Goal: Transaction & Acquisition: Purchase product/service

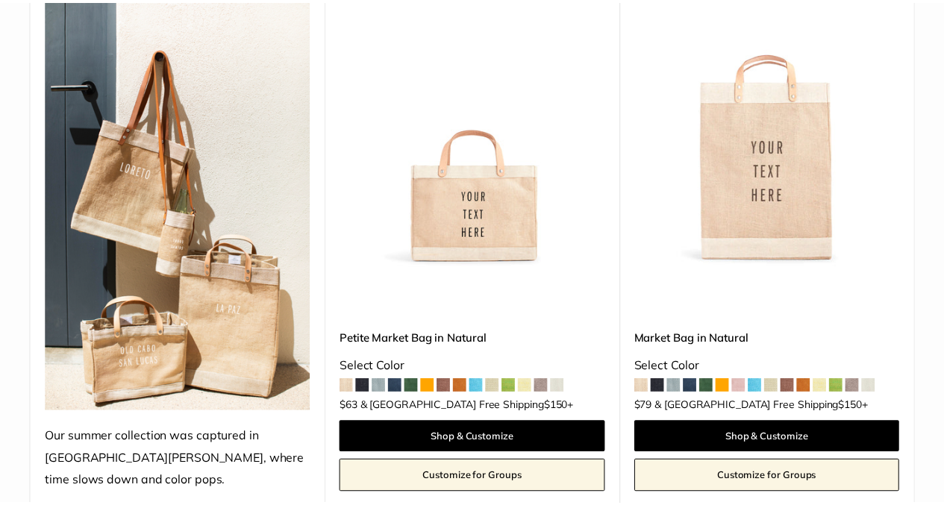
scroll to position [299, 0]
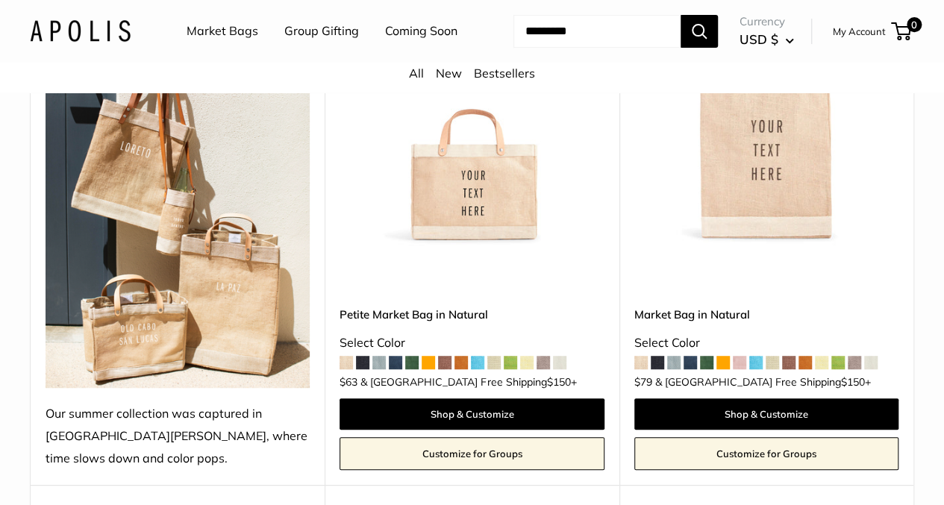
click at [446, 359] on span at bounding box center [444, 362] width 13 height 13
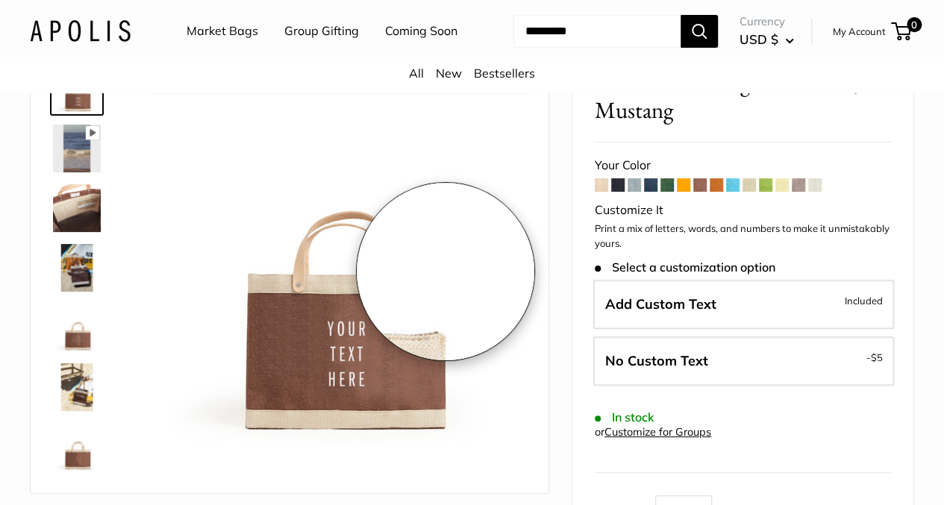
scroll to position [90, 0]
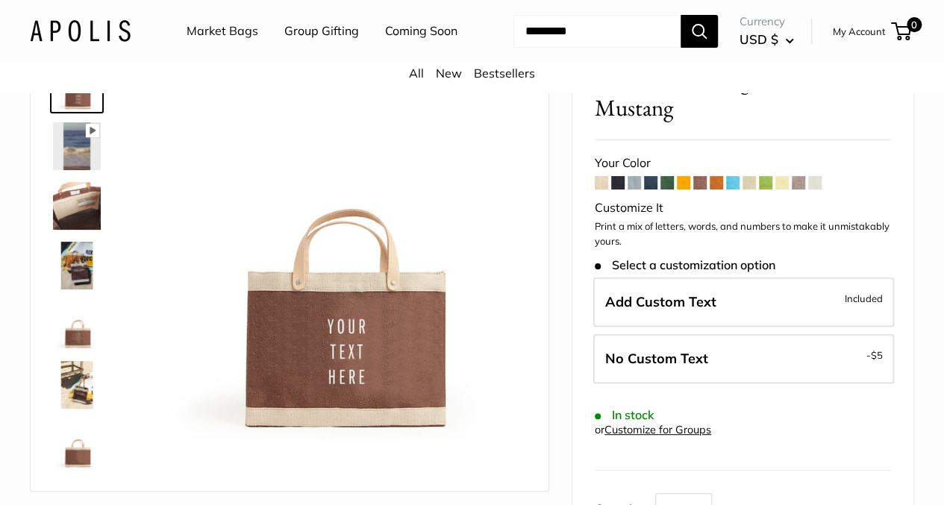
click at [78, 166] on img at bounding box center [77, 146] width 48 height 48
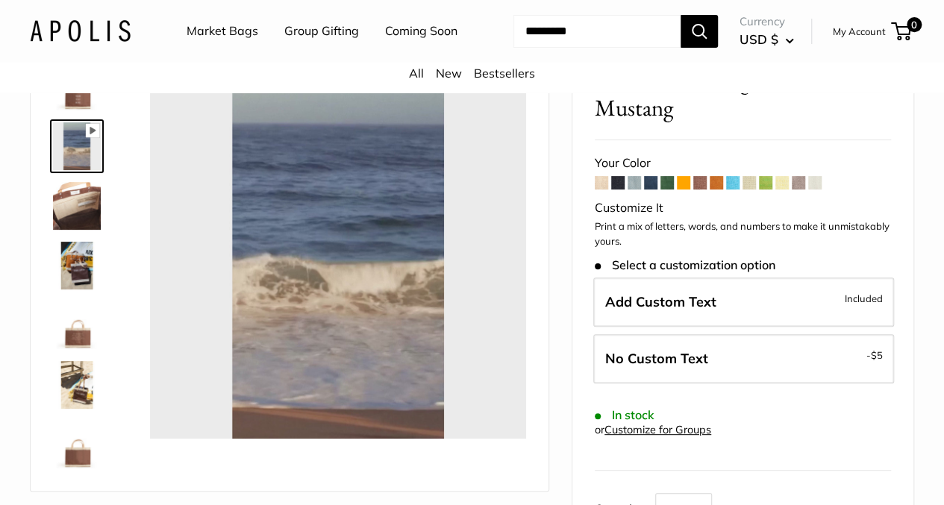
click at [81, 349] on img at bounding box center [77, 326] width 48 height 48
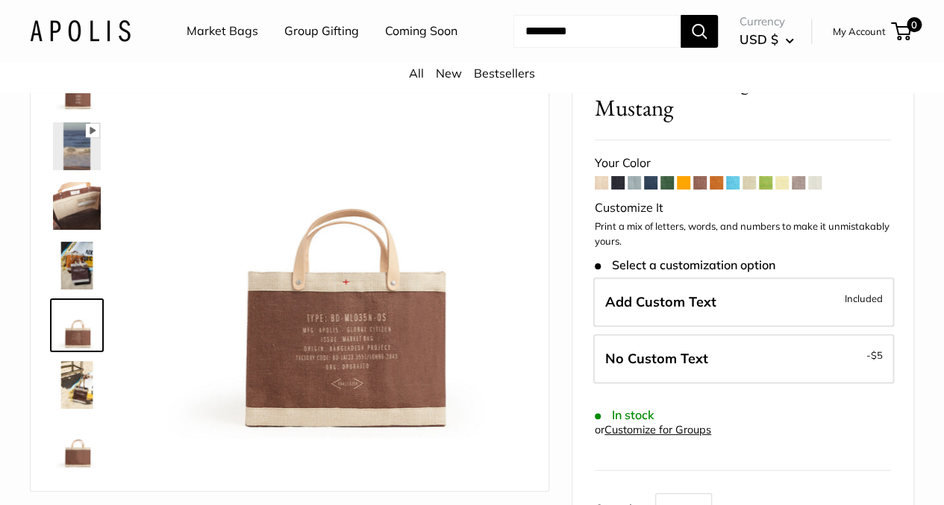
type input "****"
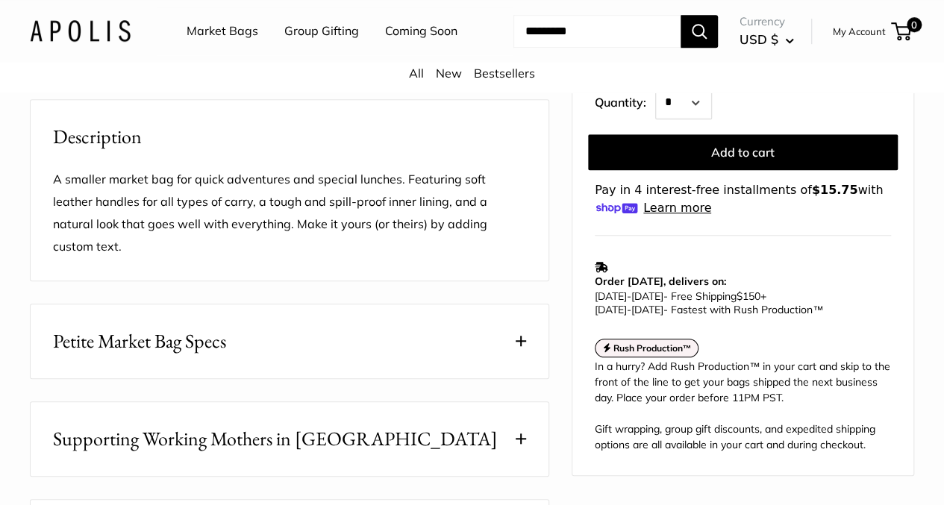
scroll to position [508, 0]
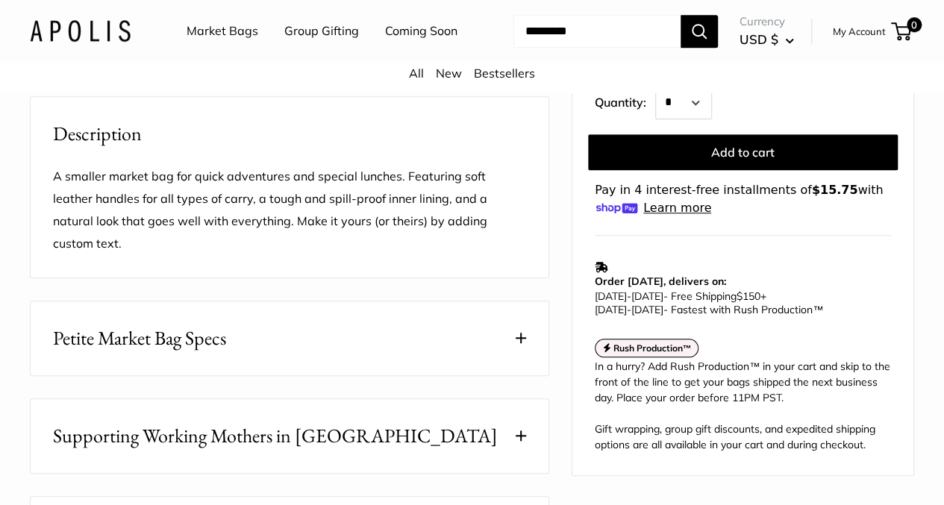
click at [523, 342] on span at bounding box center [521, 338] width 10 height 10
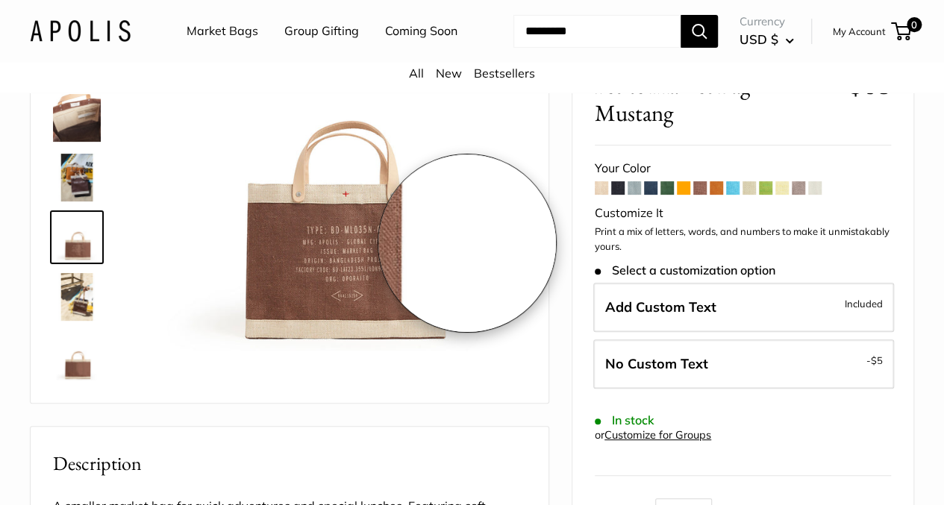
scroll to position [179, 0]
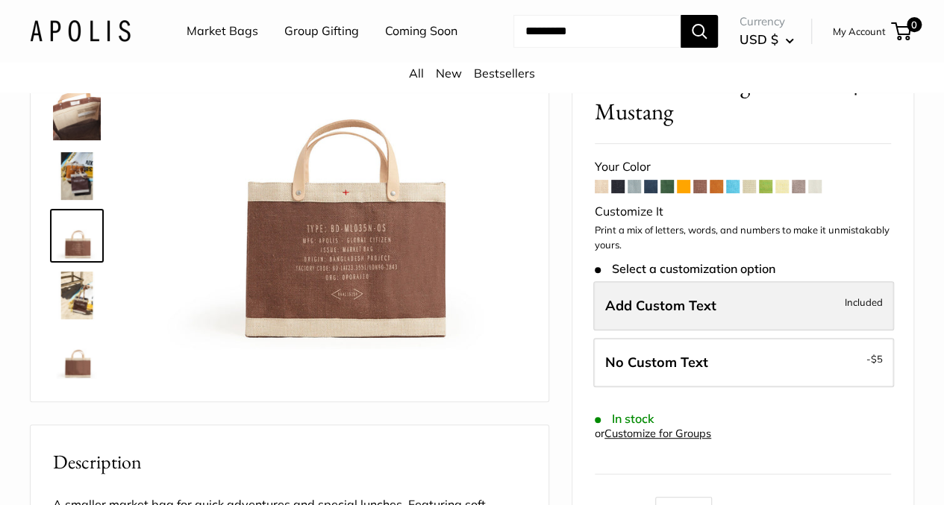
click at [617, 310] on span "Add Custom Text" at bounding box center [660, 305] width 111 height 17
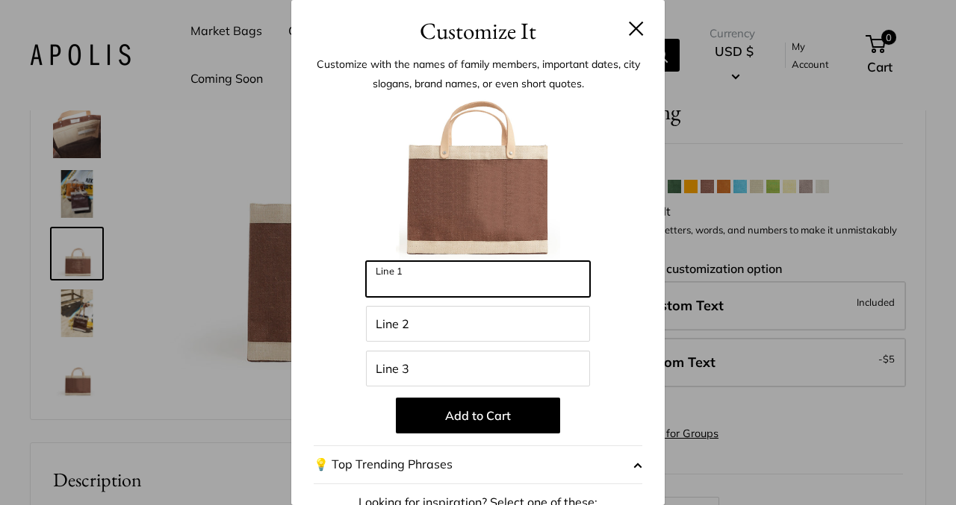
click at [400, 287] on input "Line 1" at bounding box center [478, 279] width 224 height 36
type input "**********"
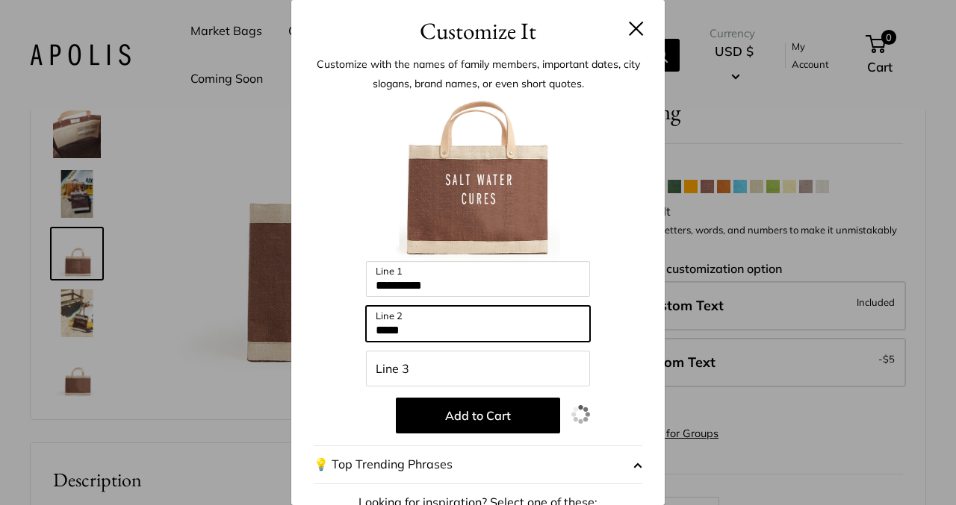
type input "*****"
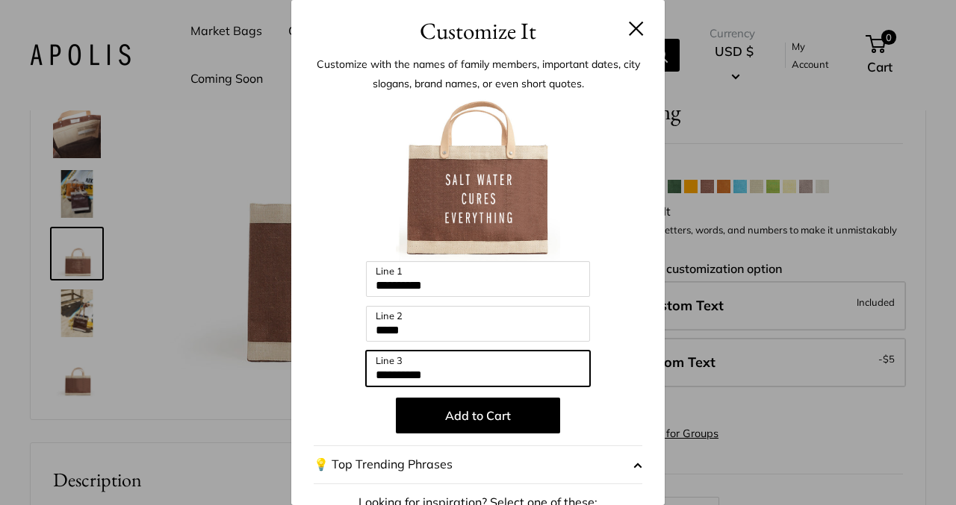
type input "**********"
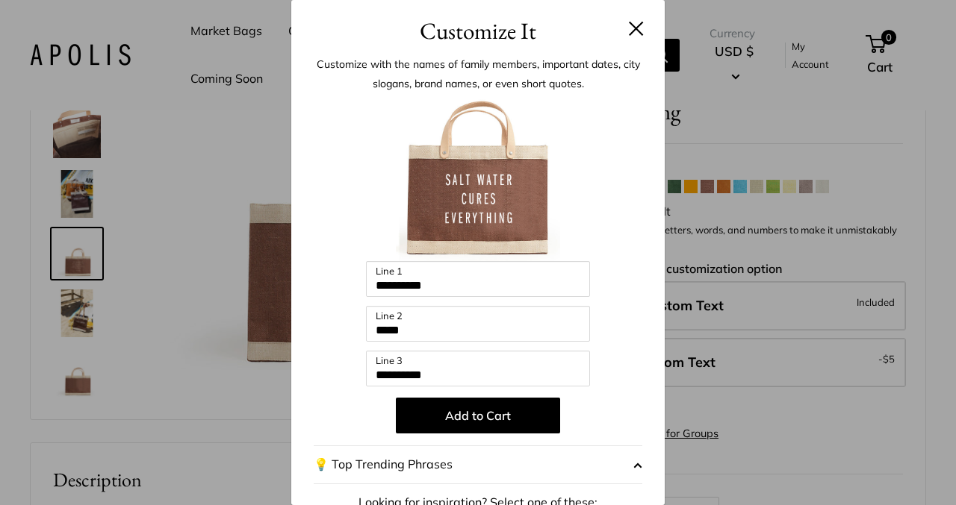
click at [347, 193] on div at bounding box center [478, 179] width 329 height 164
click at [464, 414] on button "Add to Cart" at bounding box center [478, 416] width 164 height 36
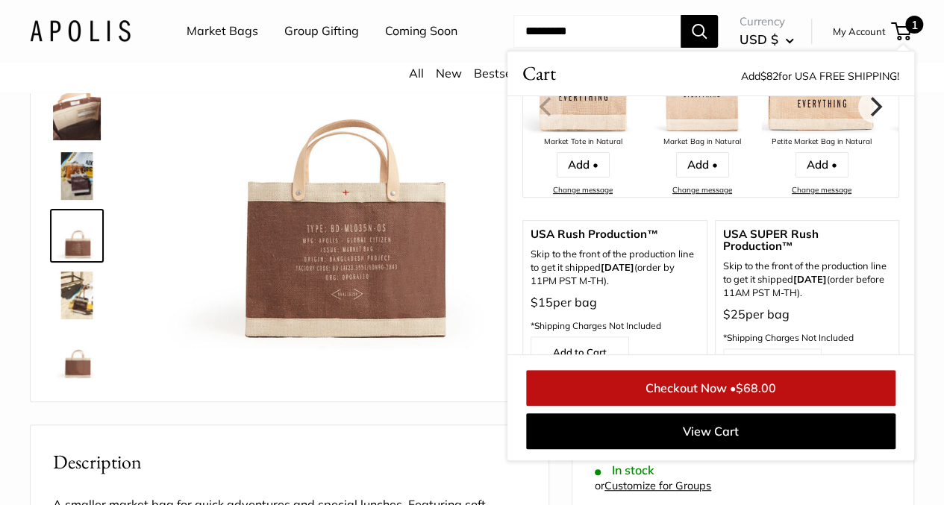
scroll to position [299, 0]
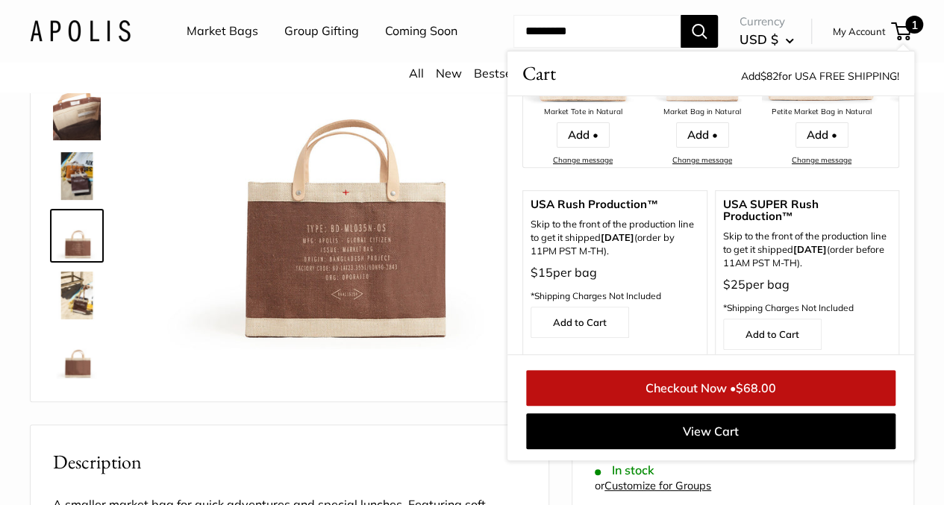
click at [385, 43] on link "Coming Soon" at bounding box center [421, 31] width 72 height 22
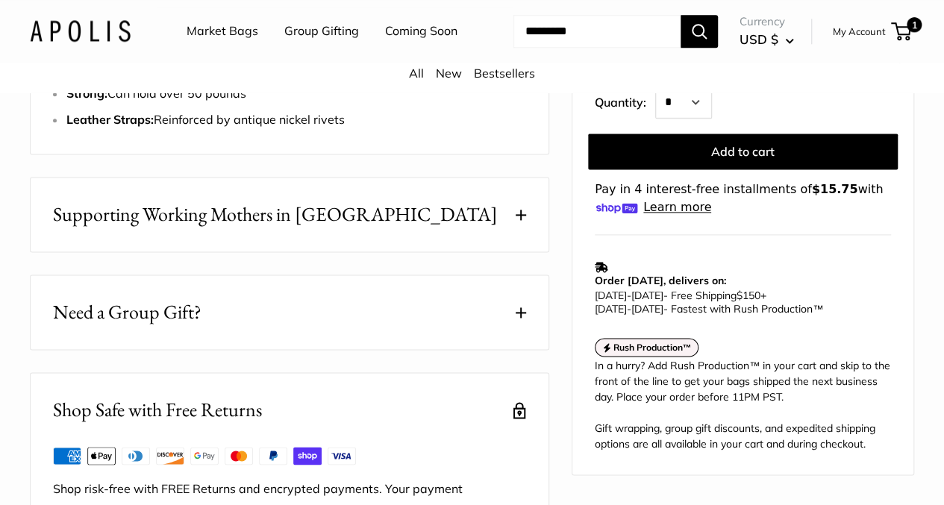
scroll to position [926, 0]
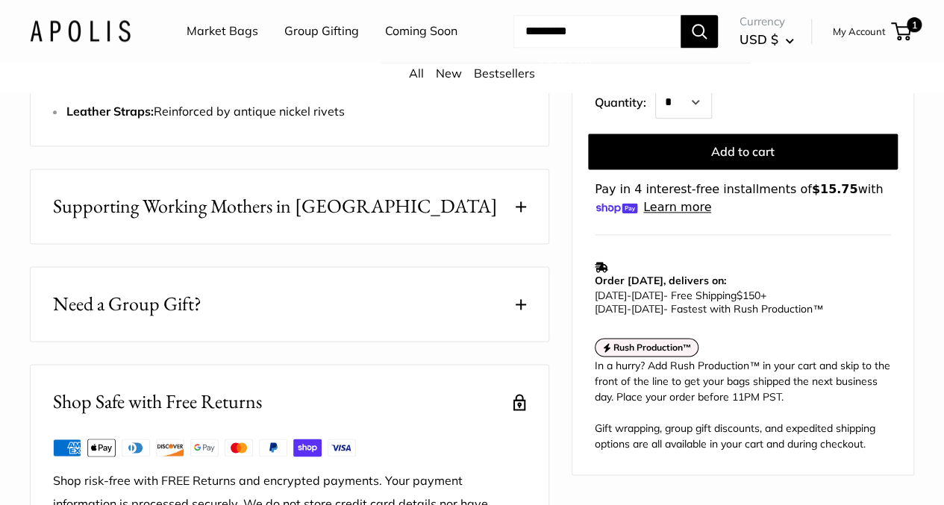
click at [517, 202] on span at bounding box center [521, 207] width 10 height 10
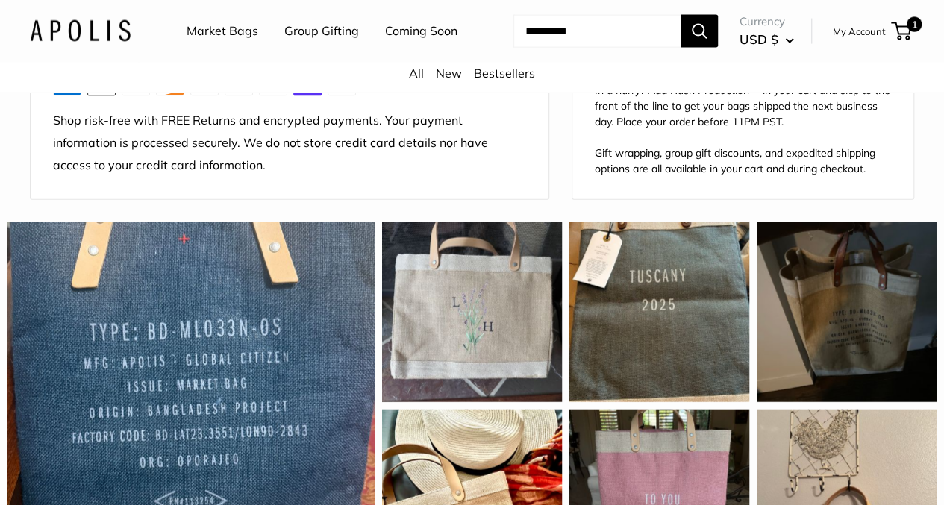
scroll to position [1613, 0]
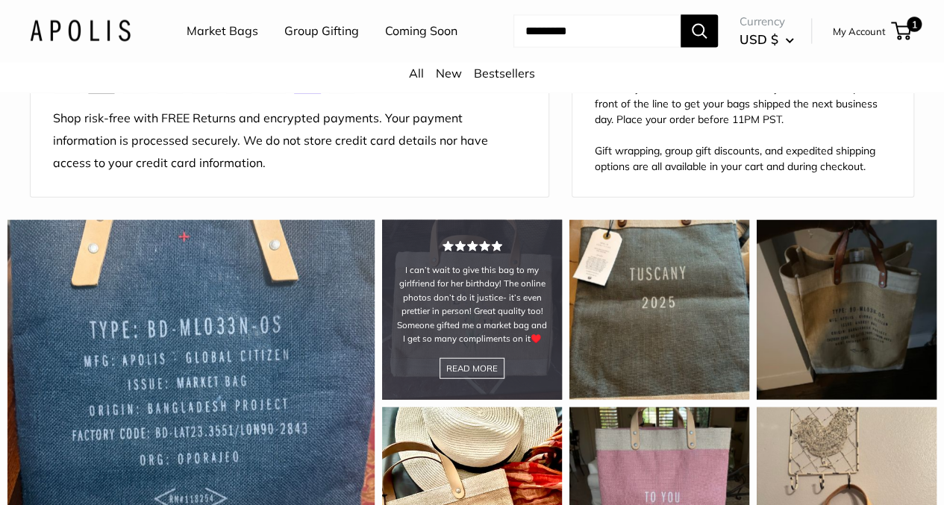
click at [490, 291] on div "I can’t wait to give this bag to my girlfriend for her birthday! The online pho…" at bounding box center [472, 310] width 180 height 180
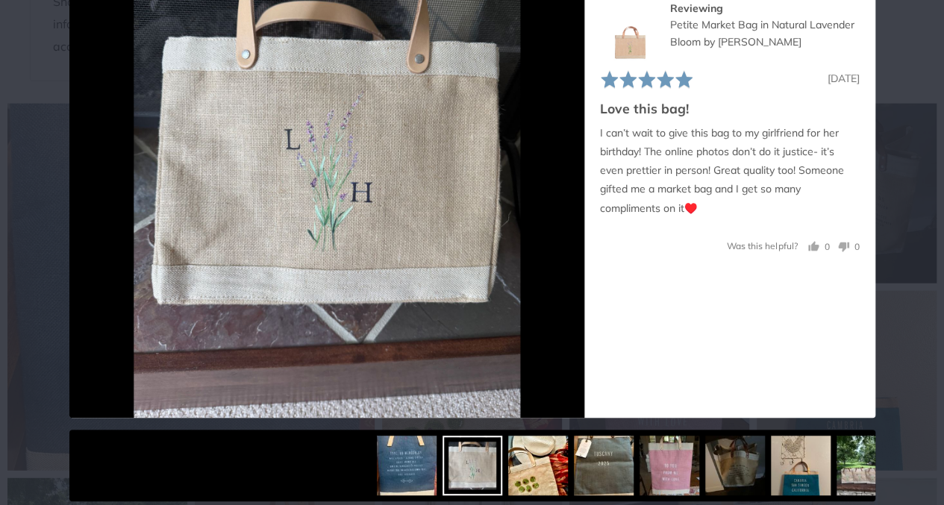
scroll to position [1732, 0]
click at [724, 29] on link "Petite Market Bag in Natural Lavender Bloom by Amy Logsdon" at bounding box center [762, 33] width 184 height 30
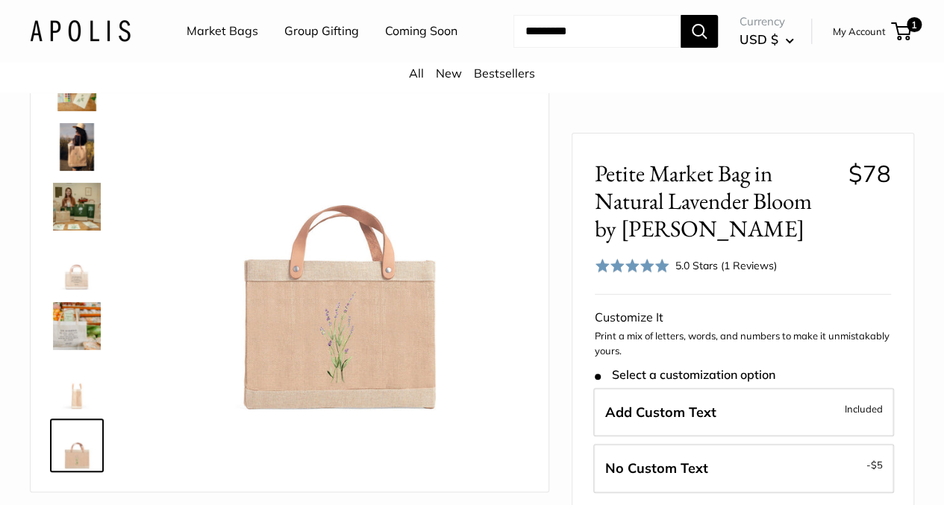
scroll to position [209, 0]
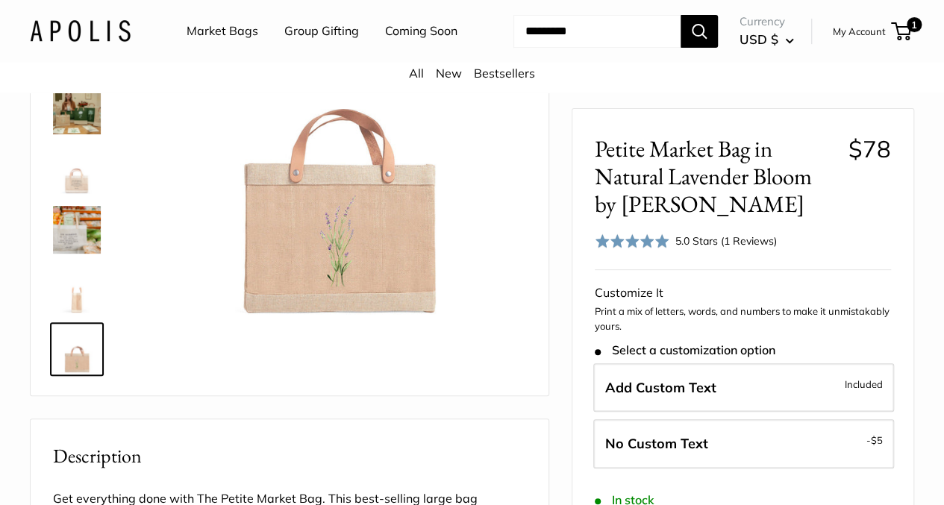
click at [78, 194] on img at bounding box center [77, 170] width 48 height 48
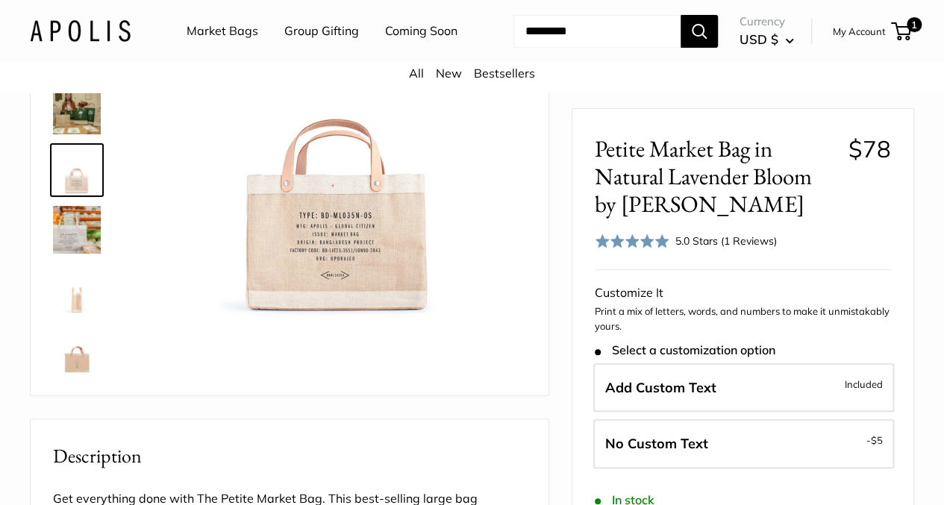
click at [66, 254] on img at bounding box center [77, 230] width 48 height 48
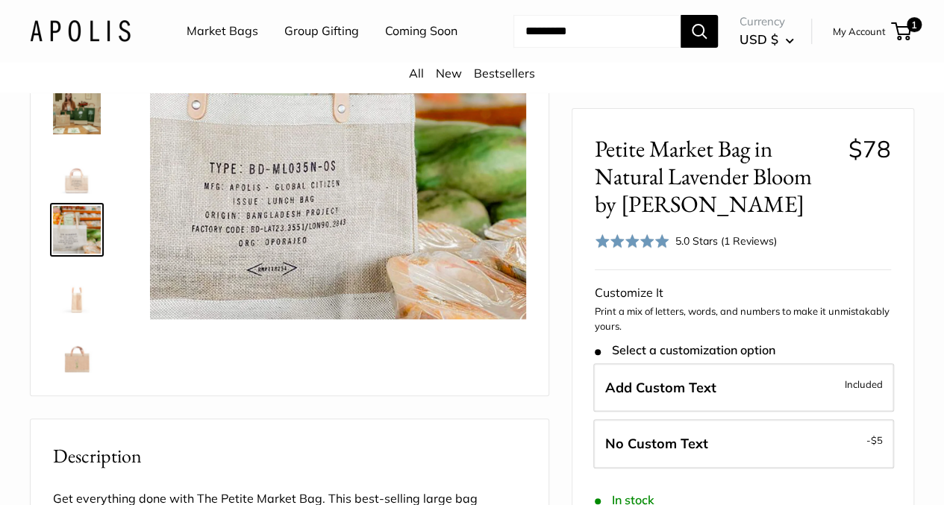
click at [79, 314] on img at bounding box center [77, 290] width 48 height 48
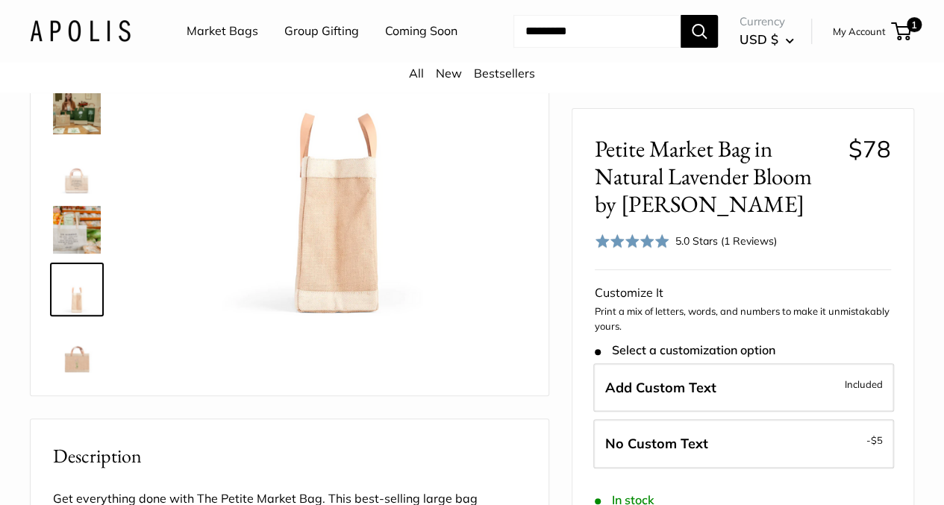
click at [76, 373] on img at bounding box center [77, 350] width 48 height 48
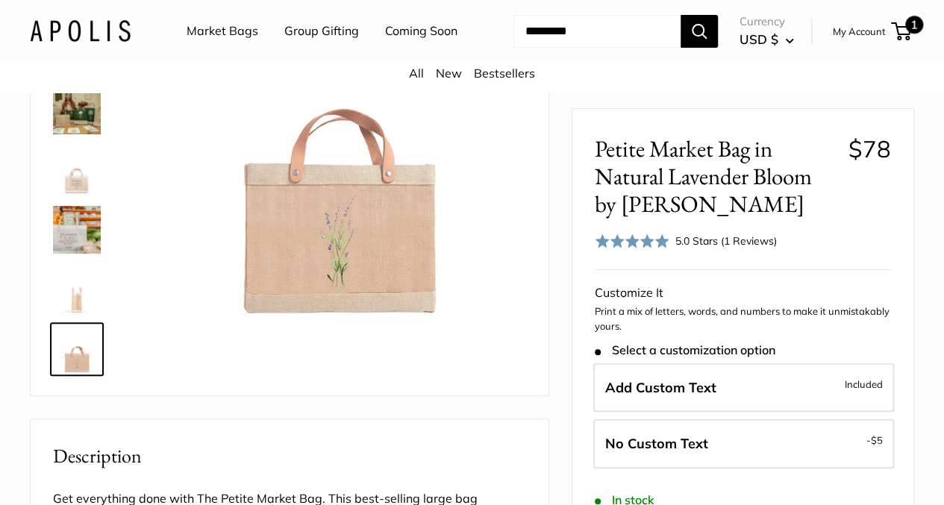
click at [891, 40] on span "1" at bounding box center [901, 31] width 20 height 18
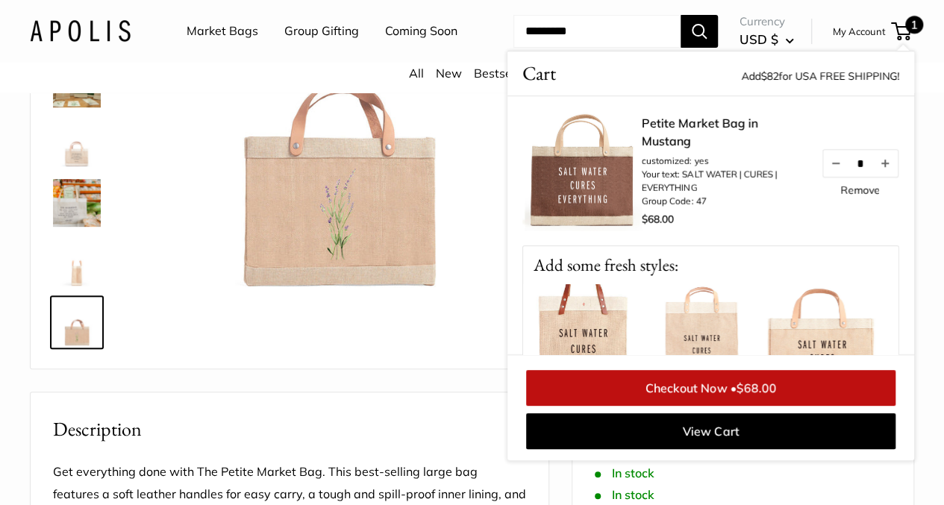
scroll to position [239, 0]
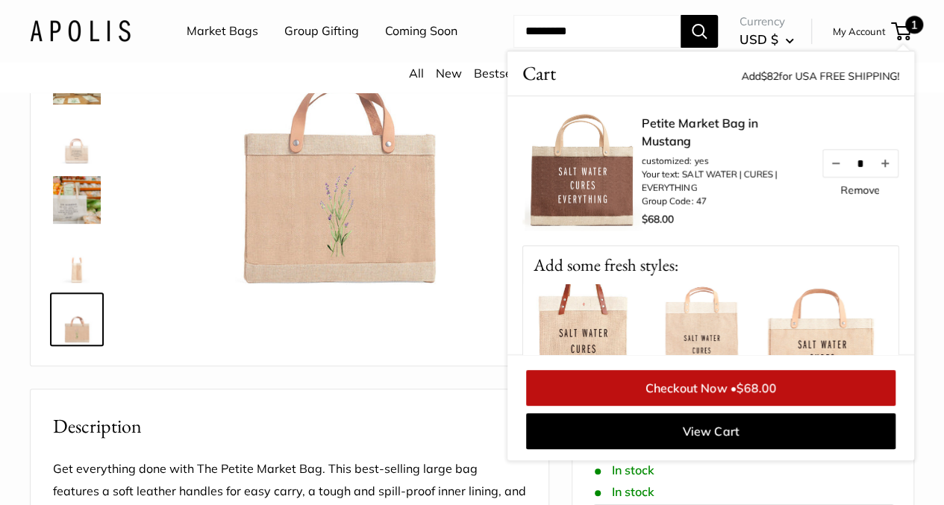
click at [611, 227] on img at bounding box center [582, 170] width 119 height 119
click at [679, 150] on link "Petite Market Bag in Mustang" at bounding box center [724, 132] width 164 height 36
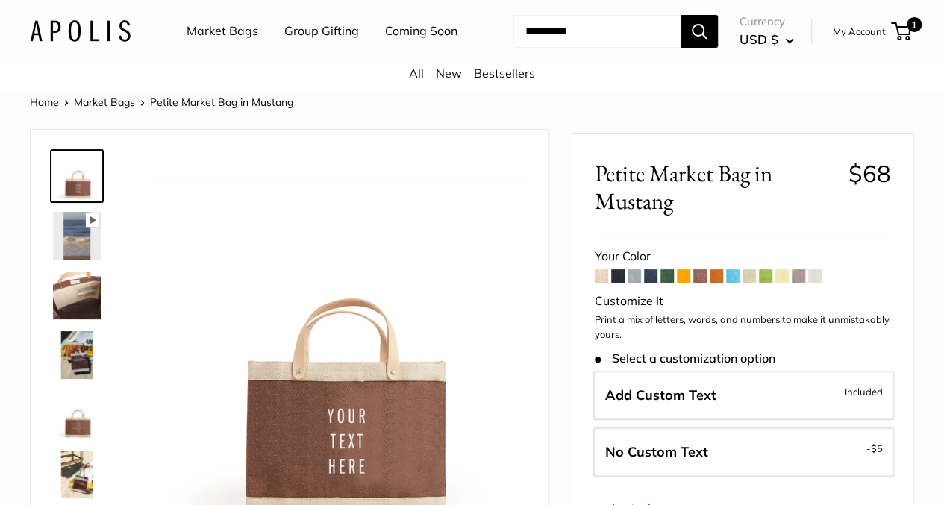
click at [603, 283] on span at bounding box center [601, 276] width 13 height 13
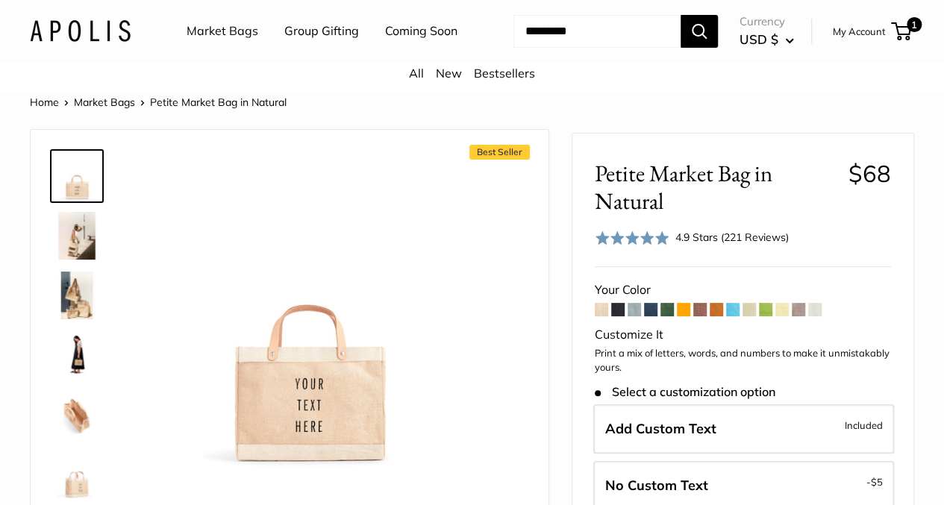
click at [748, 317] on span at bounding box center [749, 309] width 13 height 13
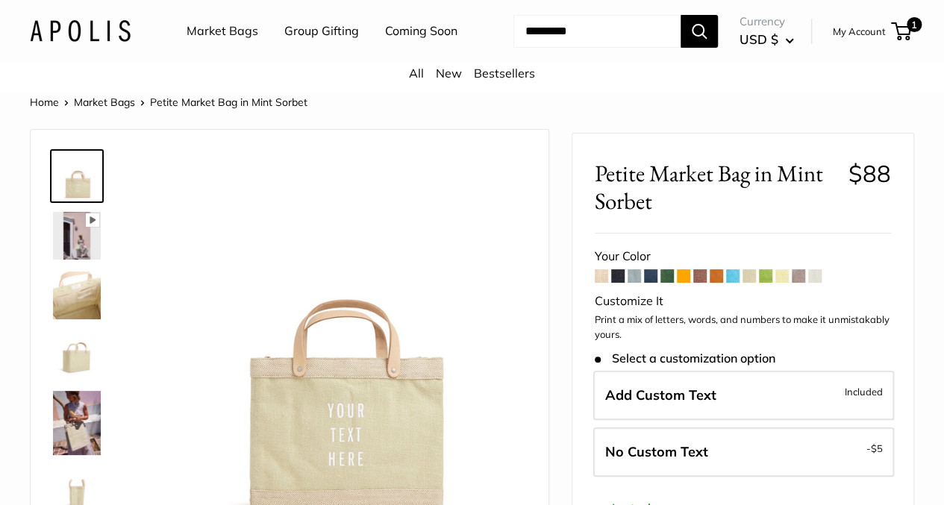
click at [801, 283] on span at bounding box center [798, 276] width 13 height 13
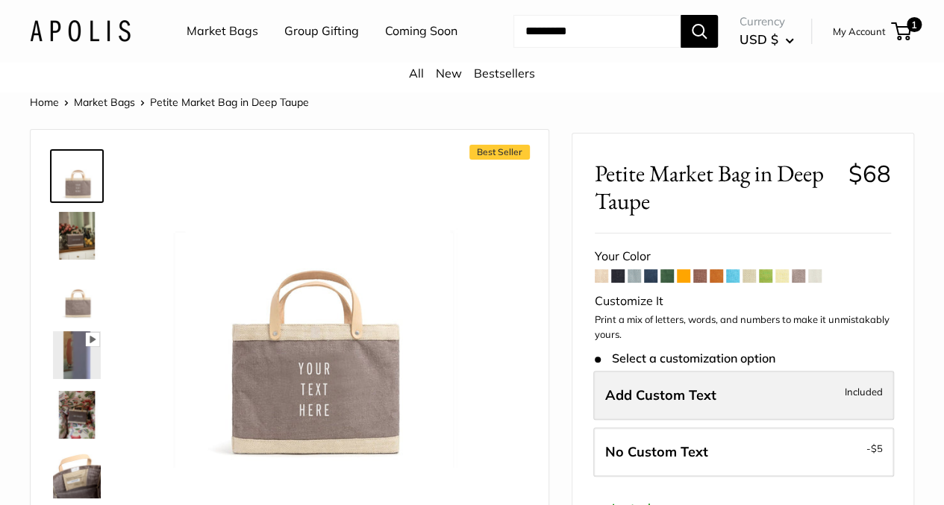
click at [644, 404] on span "Add Custom Text" at bounding box center [660, 395] width 111 height 17
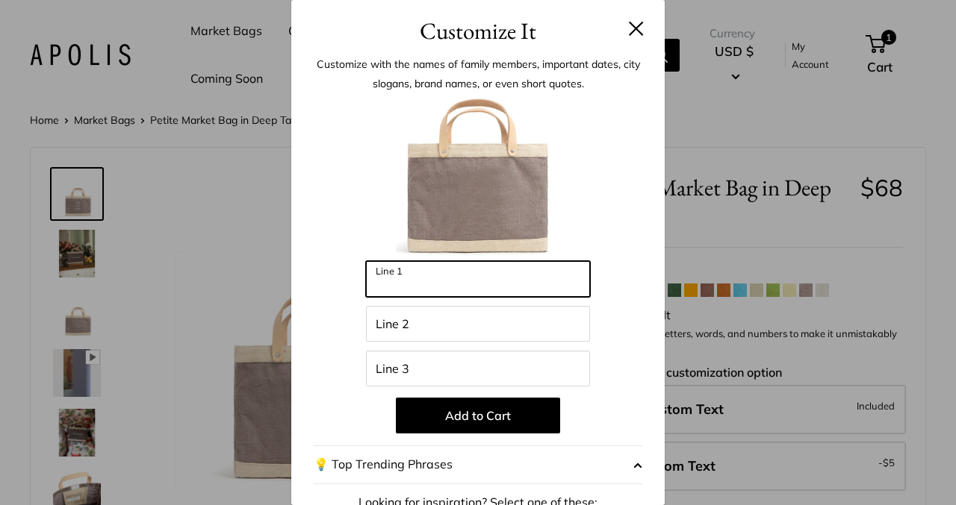
click at [385, 278] on input "Line 1" at bounding box center [478, 279] width 224 height 36
type input "**********"
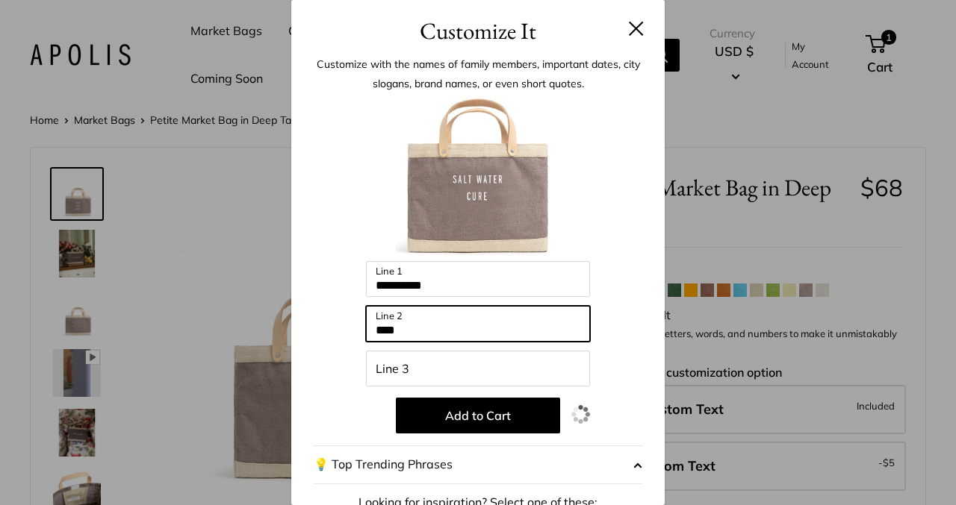
type input "*****"
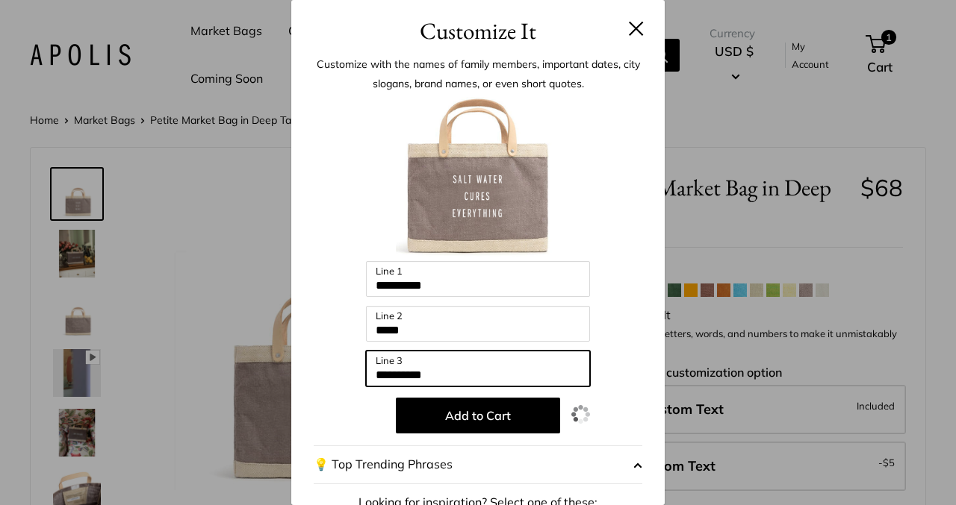
type input "**********"
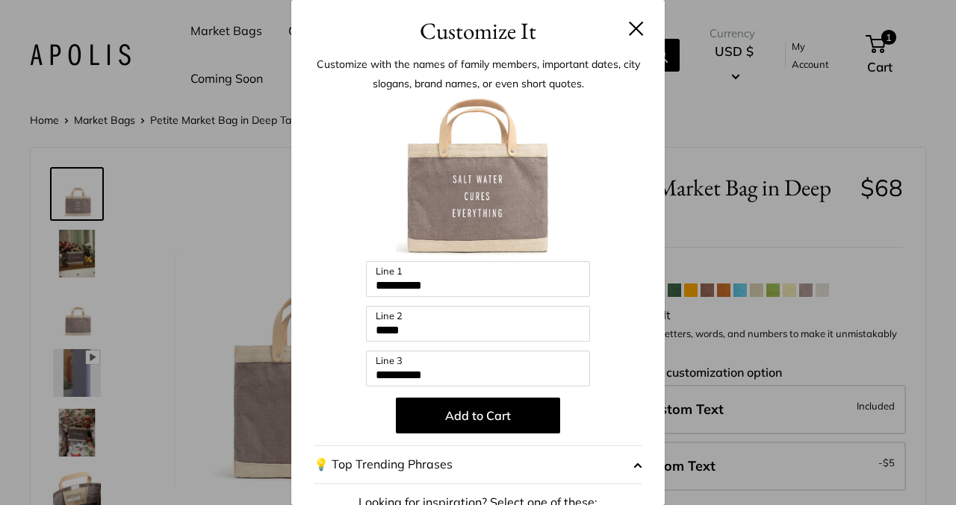
click at [602, 246] on div at bounding box center [478, 179] width 329 height 164
click at [472, 426] on button "Add to Cart" at bounding box center [478, 416] width 164 height 36
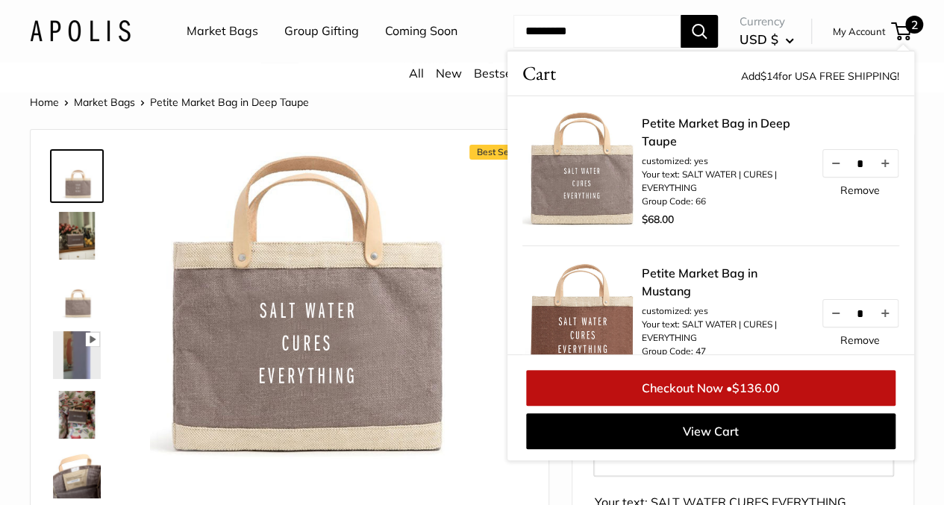
click at [842, 346] on link "Remove" at bounding box center [861, 340] width 40 height 10
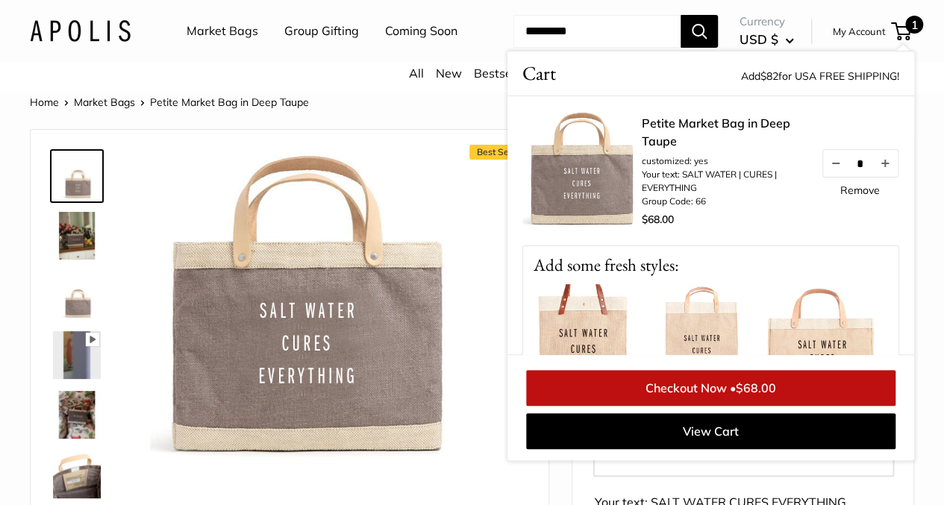
click at [325, 335] on img at bounding box center [308, 310] width 316 height 316
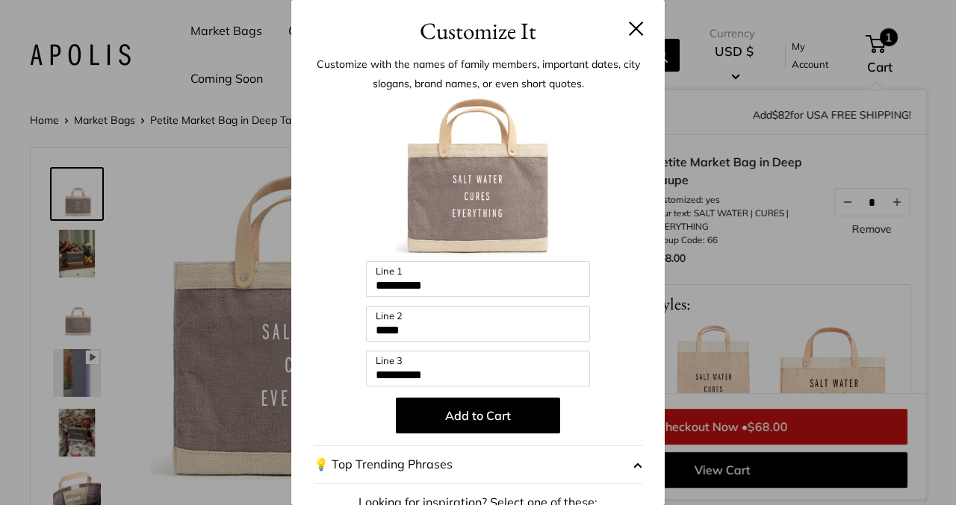
click at [629, 29] on button at bounding box center [636, 28] width 15 height 15
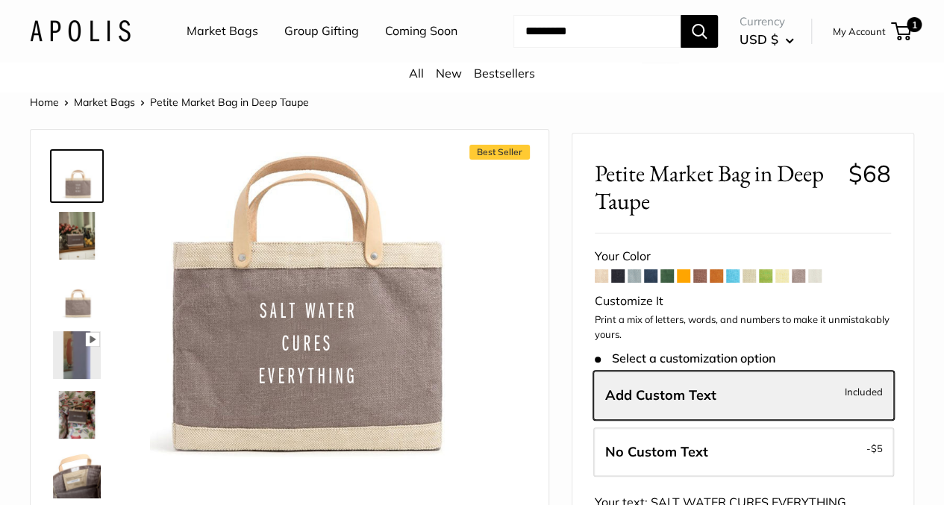
click at [732, 283] on span at bounding box center [732, 276] width 13 height 13
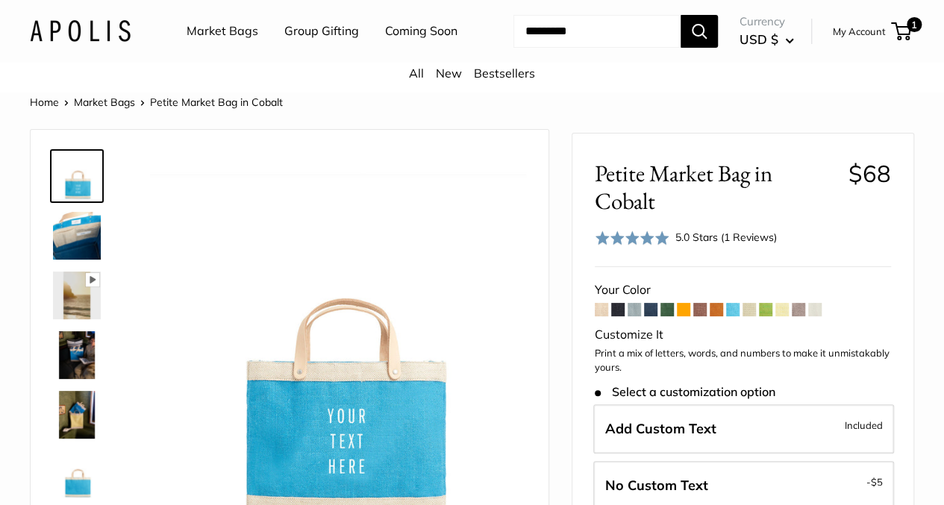
click at [768, 317] on span at bounding box center [765, 309] width 13 height 13
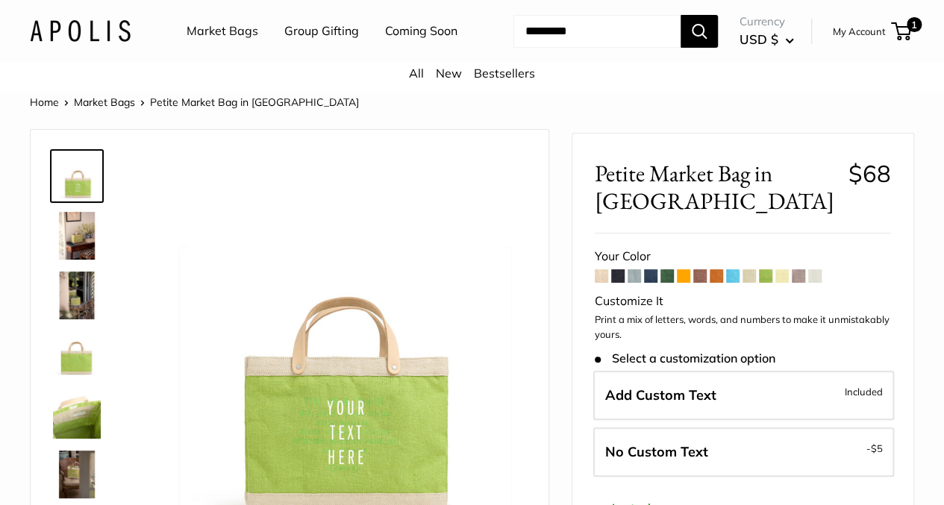
click at [814, 283] on span at bounding box center [815, 276] width 13 height 13
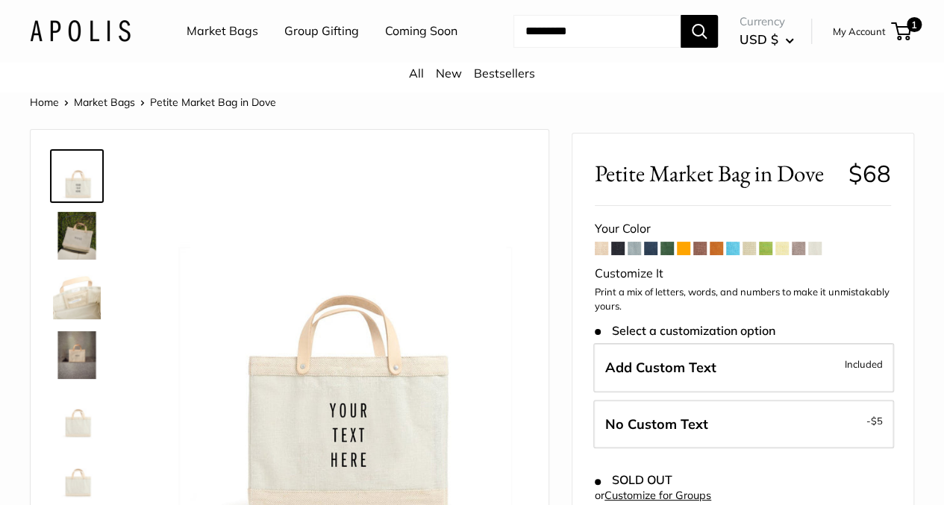
click at [653, 255] on span at bounding box center [650, 248] width 13 height 13
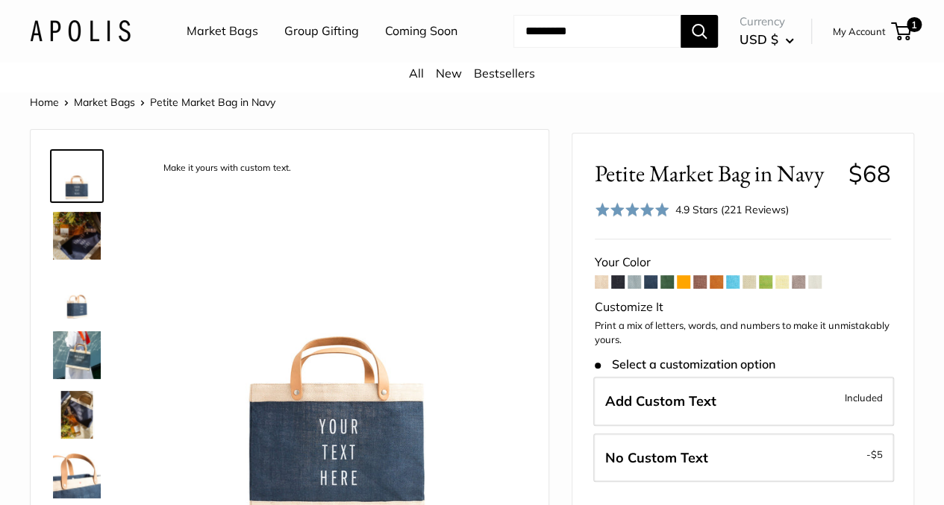
click at [635, 289] on span at bounding box center [634, 281] width 13 height 13
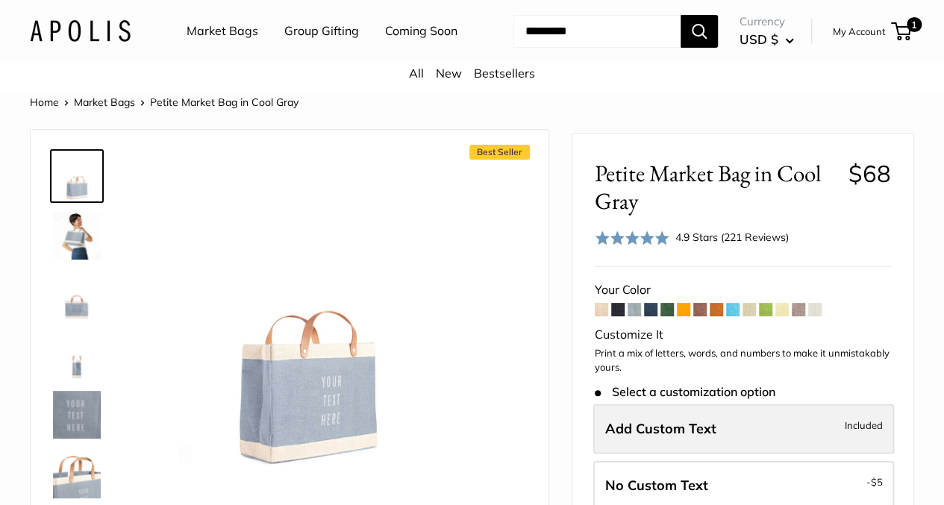
click at [659, 438] on span "Add Custom Text" at bounding box center [660, 428] width 111 height 17
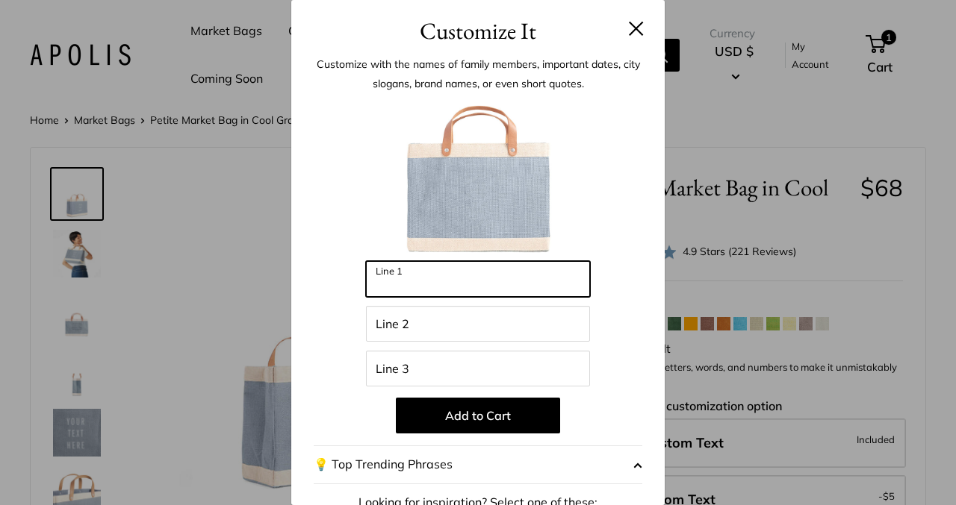
click at [377, 280] on input "Line 1" at bounding box center [478, 279] width 224 height 36
type input "**********"
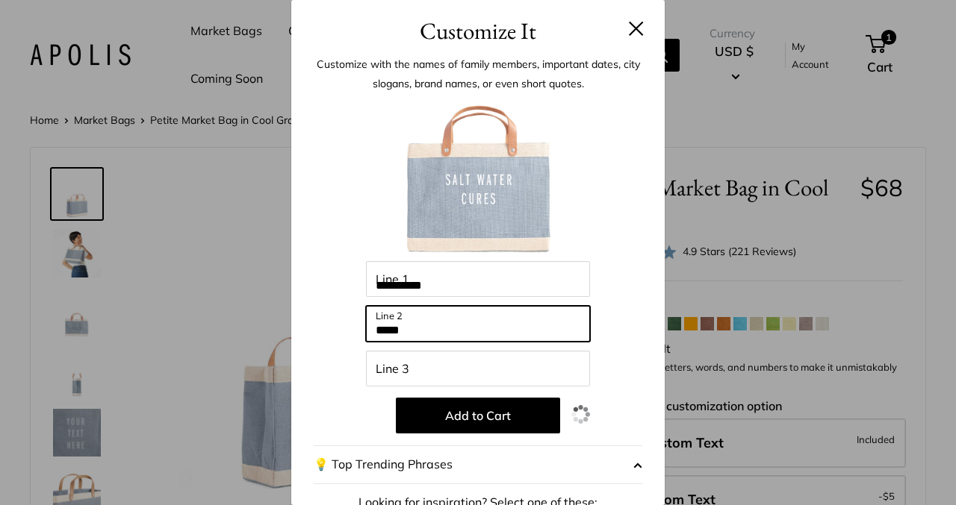
type input "*****"
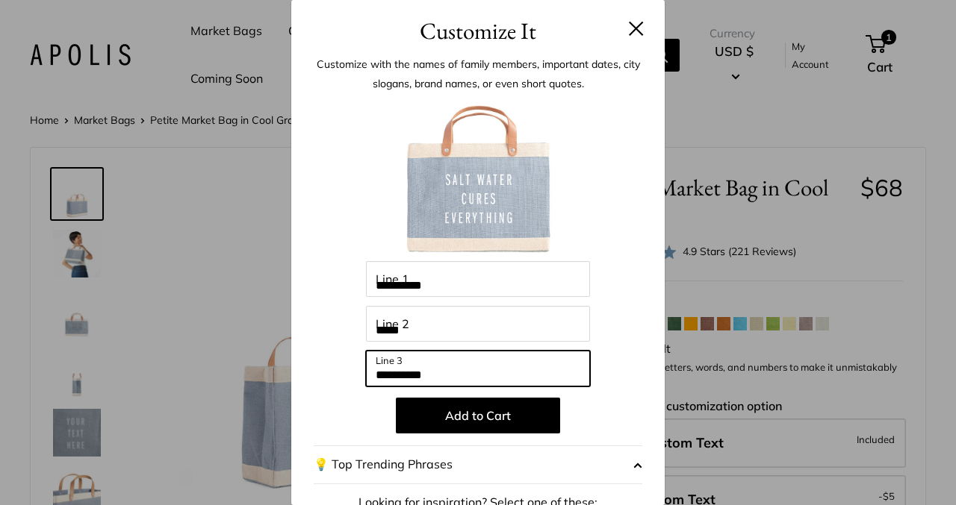
type input "**********"
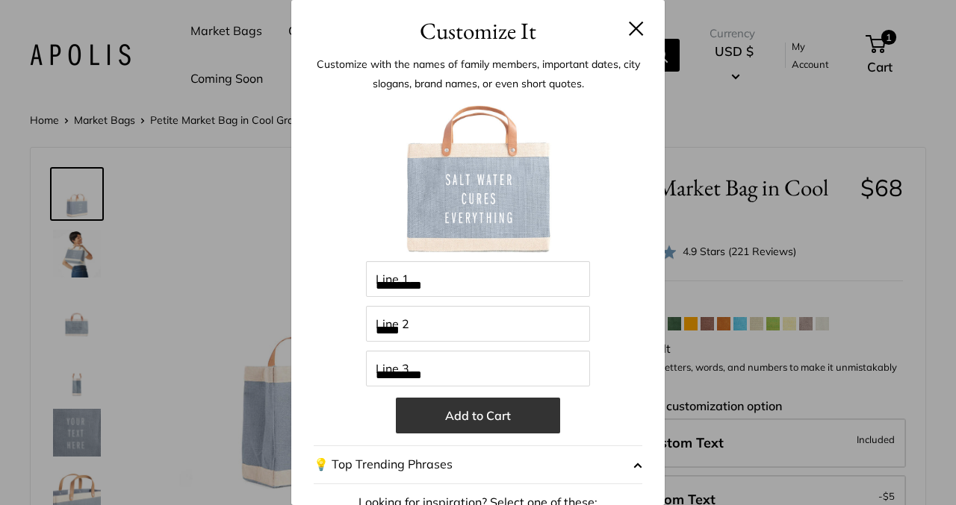
drag, startPoint x: 473, startPoint y: 411, endPoint x: 464, endPoint y: 417, distance: 10.8
click at [464, 417] on button "Add to Cart" at bounding box center [478, 416] width 164 height 36
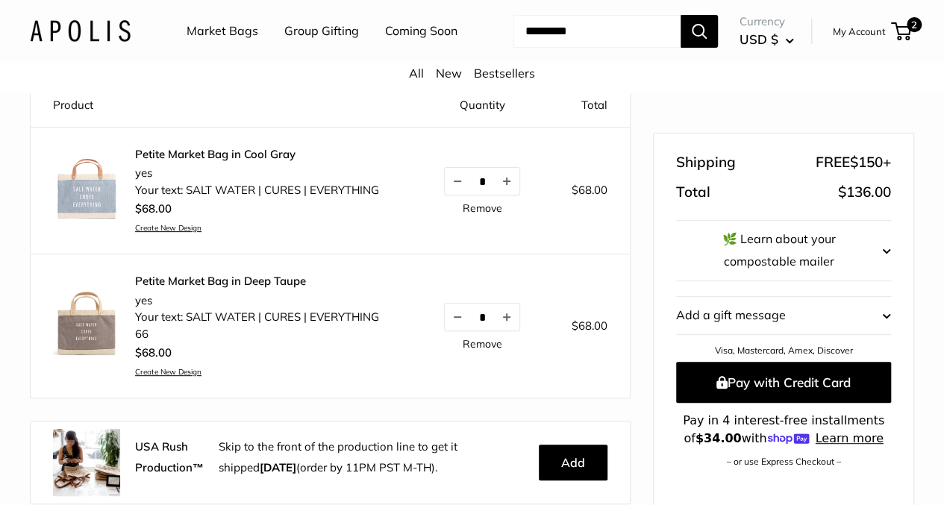
scroll to position [149, 0]
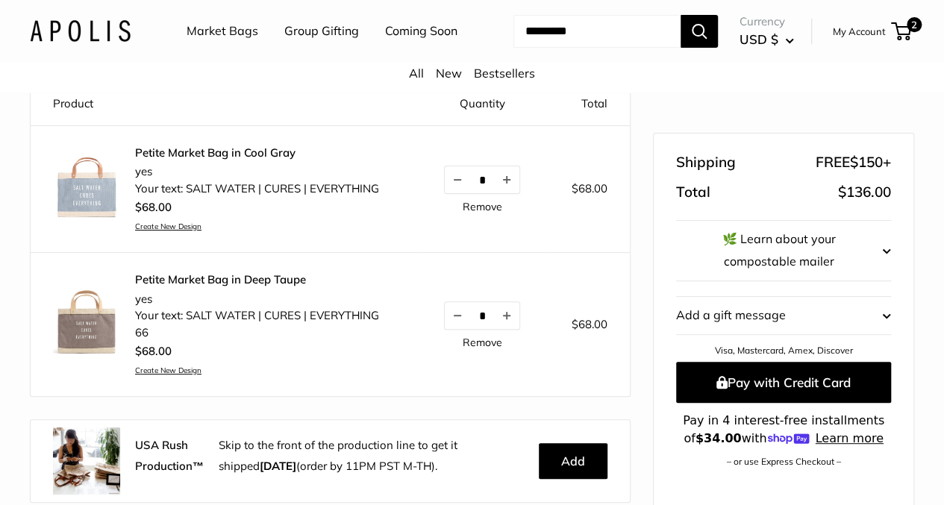
click at [171, 231] on link "Create New Design" at bounding box center [257, 227] width 244 height 10
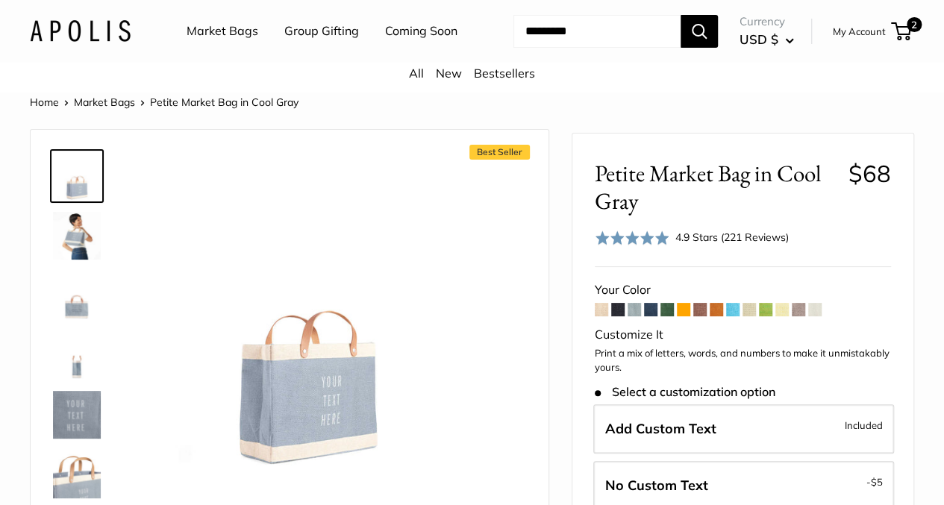
click at [670, 317] on span at bounding box center [667, 309] width 13 height 13
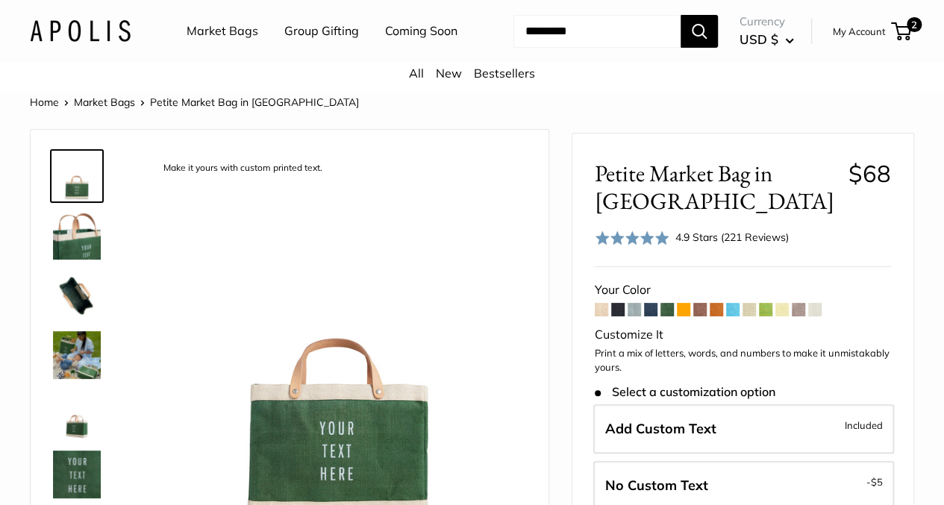
click at [700, 317] on span at bounding box center [700, 309] width 13 height 13
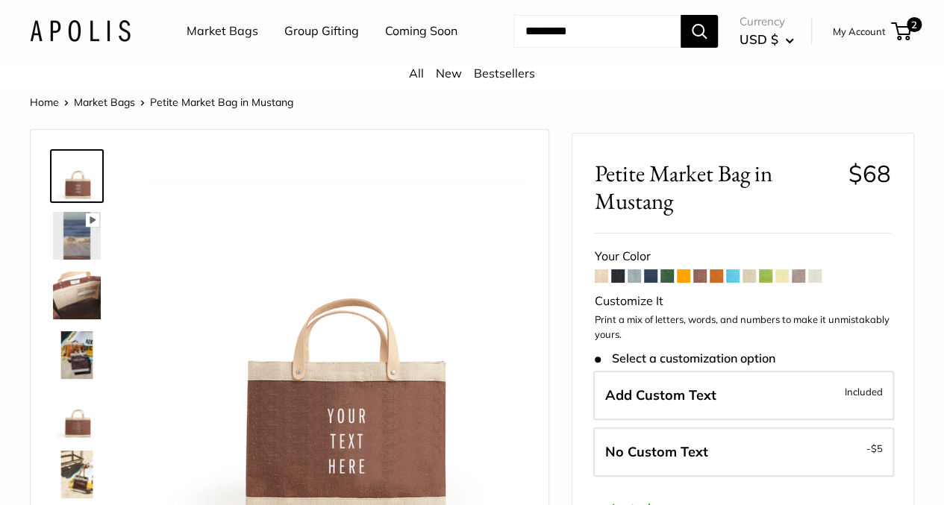
click at [718, 283] on span at bounding box center [716, 276] width 13 height 13
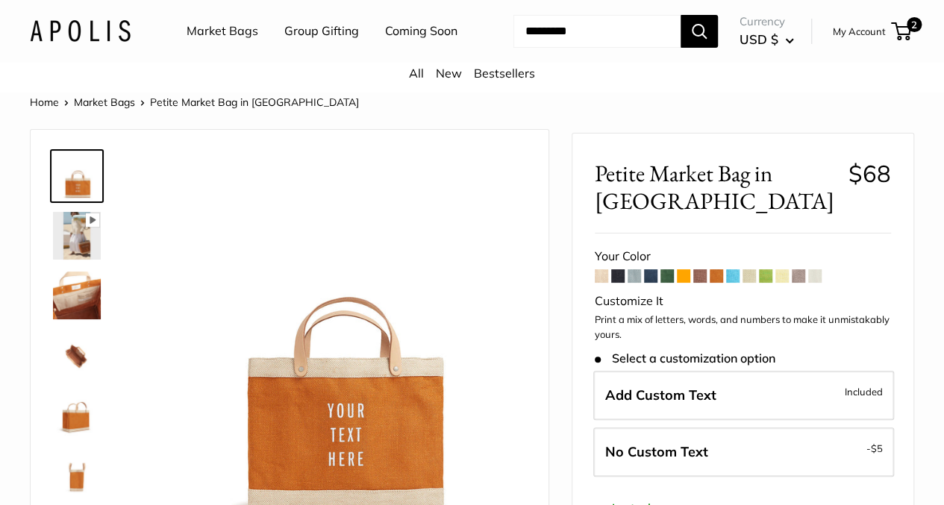
click at [735, 283] on span at bounding box center [732, 276] width 13 height 13
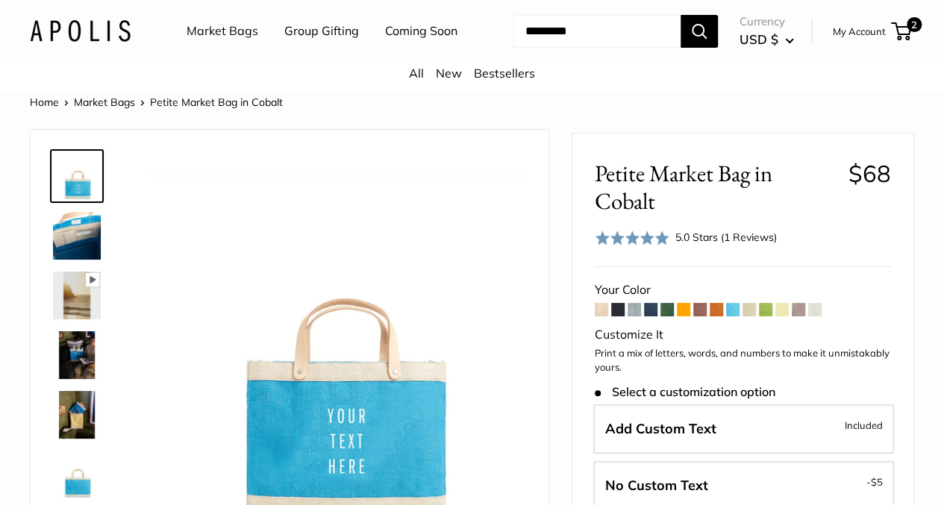
click at [749, 317] on span at bounding box center [749, 309] width 13 height 13
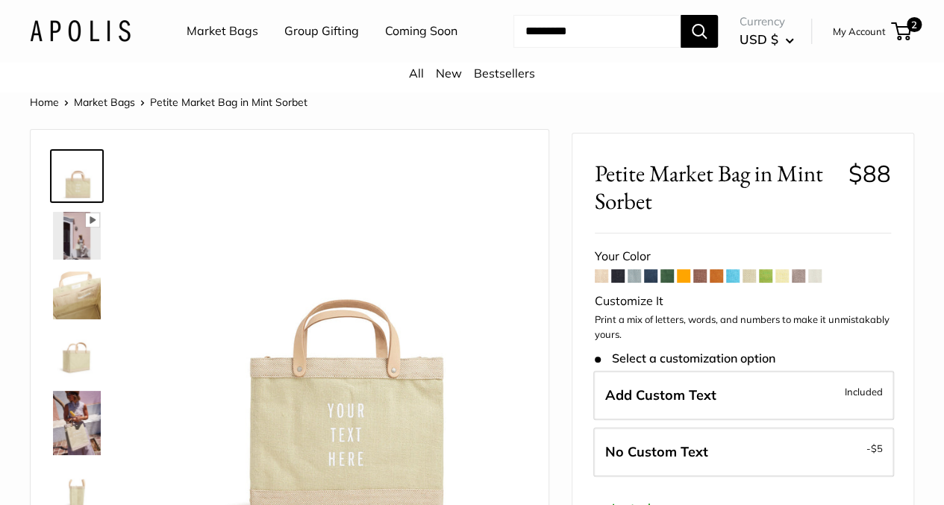
click at [768, 283] on span at bounding box center [765, 276] width 13 height 13
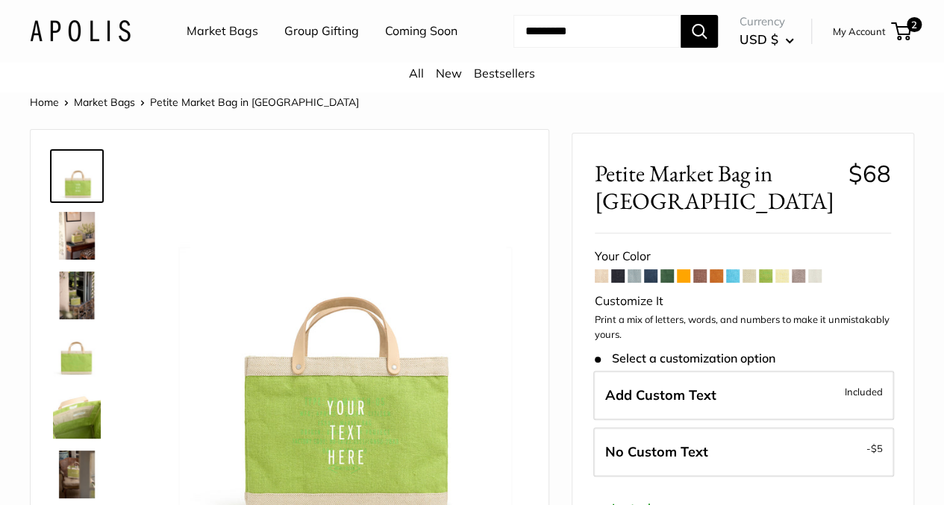
click at [800, 283] on span at bounding box center [798, 276] width 13 height 13
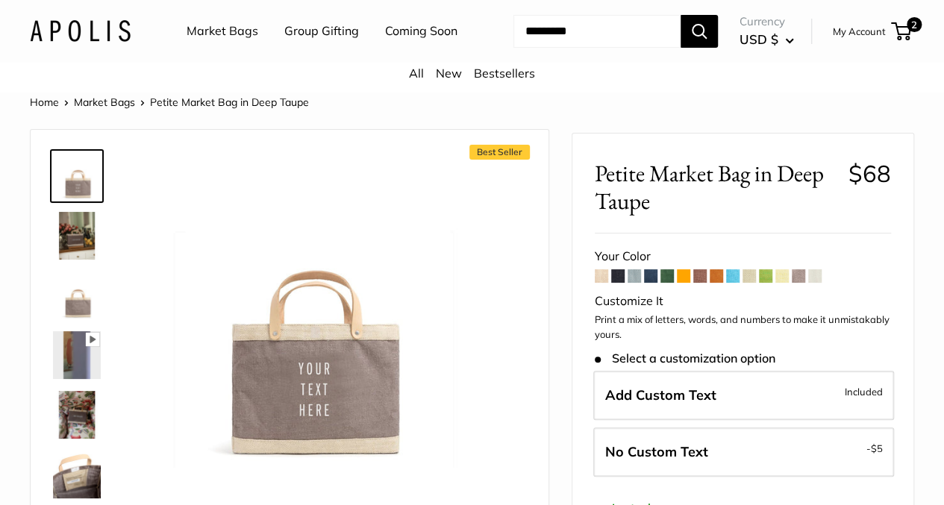
click at [80, 250] on img at bounding box center [77, 236] width 48 height 48
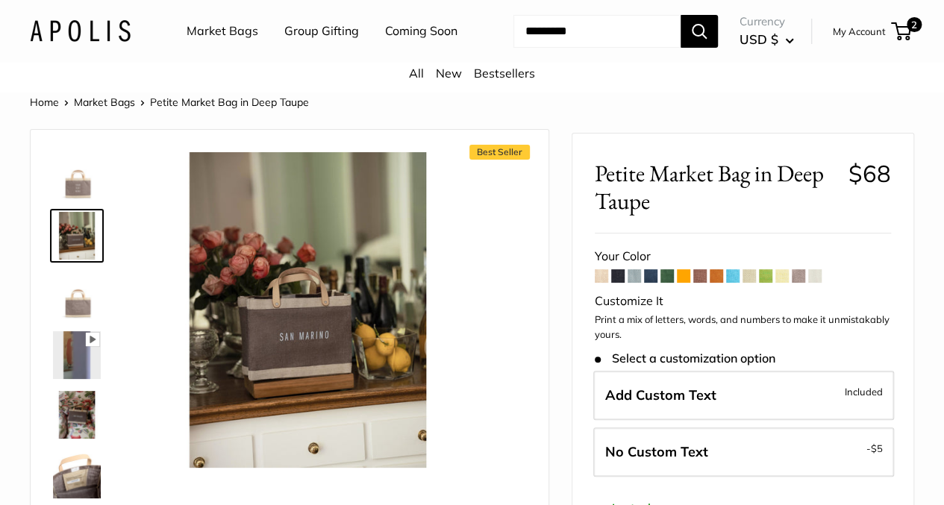
click at [77, 320] on img at bounding box center [77, 296] width 48 height 48
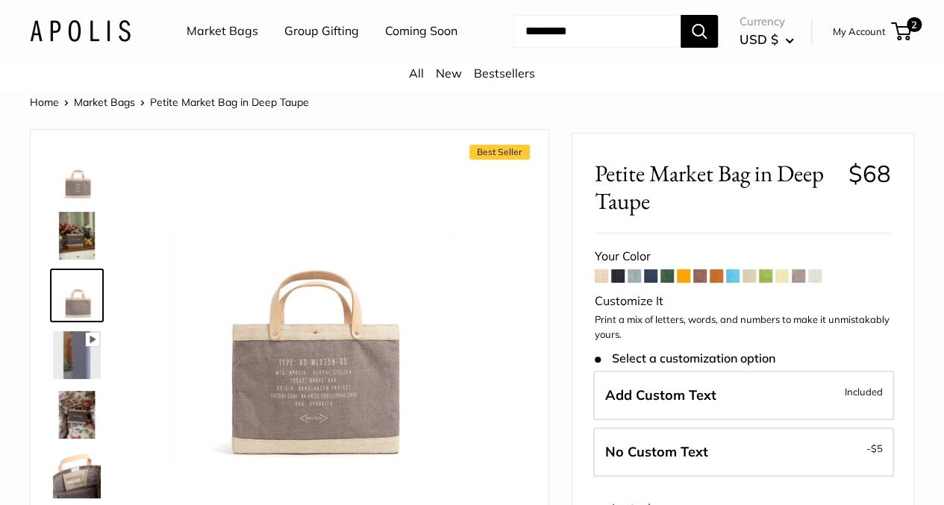
click at [75, 364] on img at bounding box center [77, 355] width 48 height 48
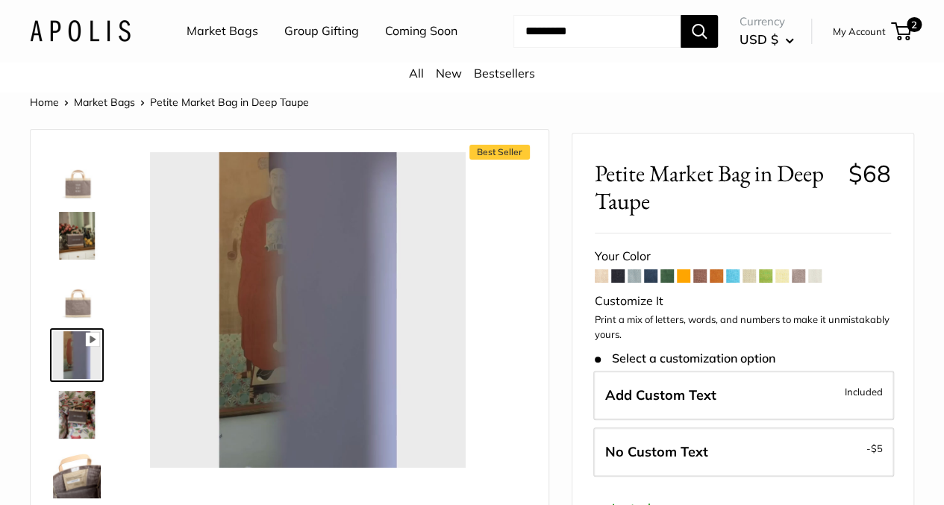
click at [76, 439] on img at bounding box center [77, 415] width 48 height 48
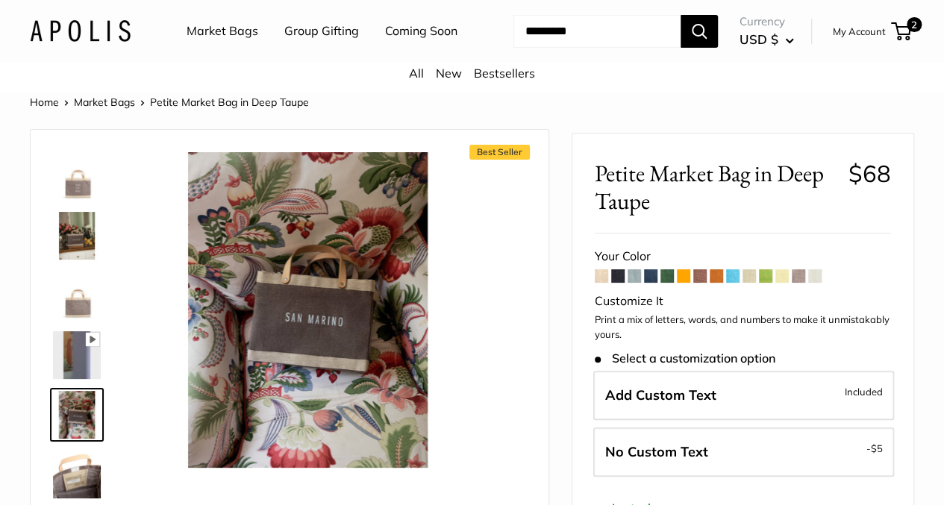
type input "*****"
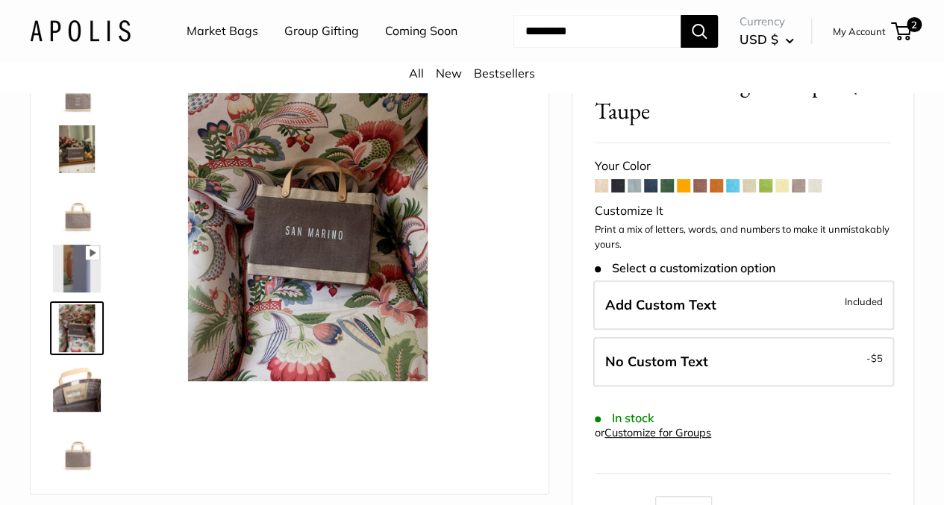
scroll to position [90, 0]
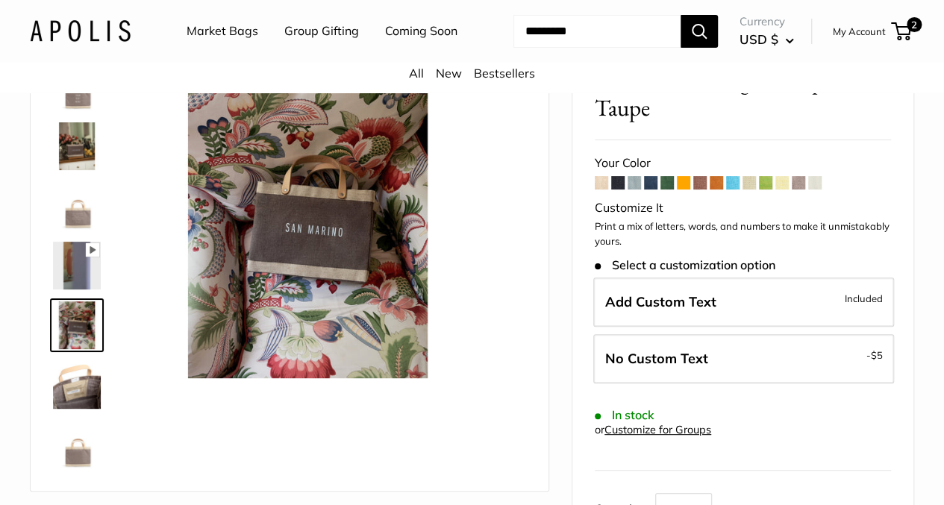
click at [76, 469] on img at bounding box center [77, 445] width 48 height 48
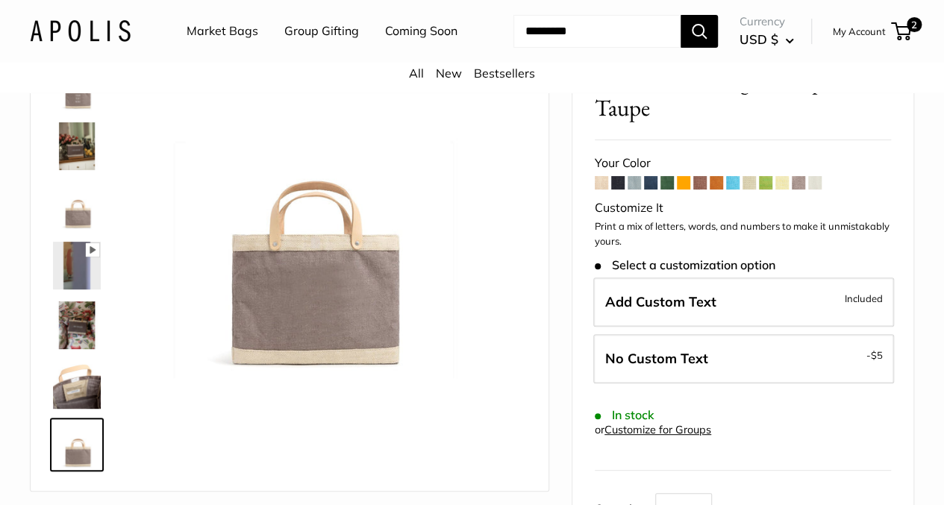
click at [93, 131] on div at bounding box center [83, 266] width 72 height 424
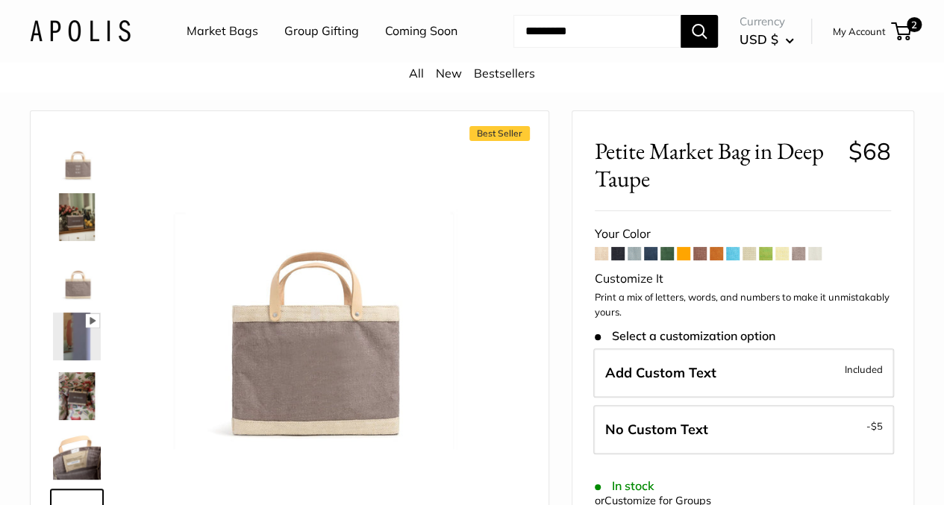
scroll to position [0, 0]
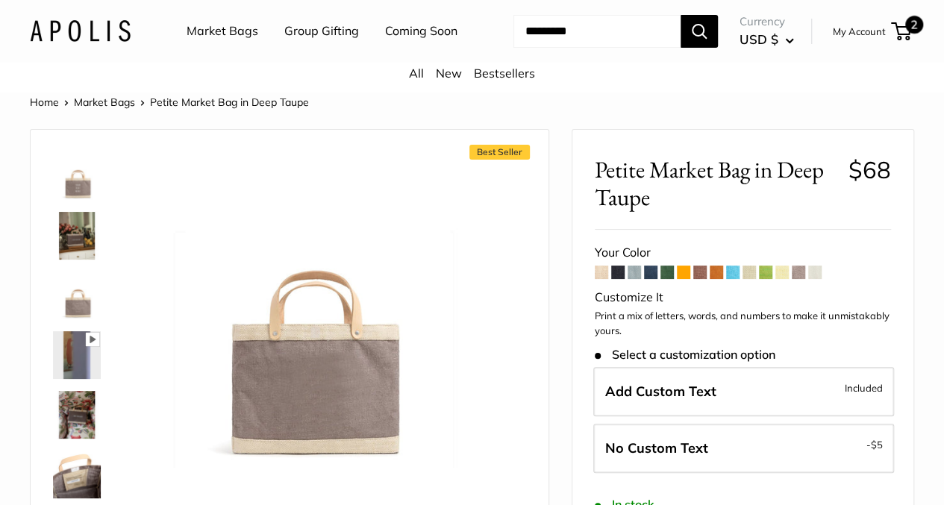
click at [906, 34] on span "2" at bounding box center [915, 25] width 18 height 18
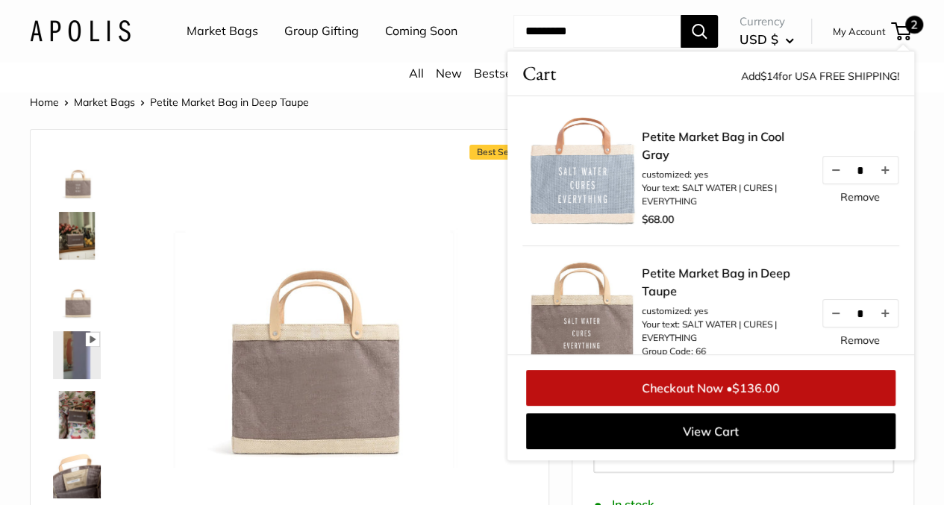
click at [590, 214] on img at bounding box center [582, 170] width 119 height 119
click at [672, 164] on link "Petite Market Bag in Cool Gray" at bounding box center [724, 146] width 164 height 36
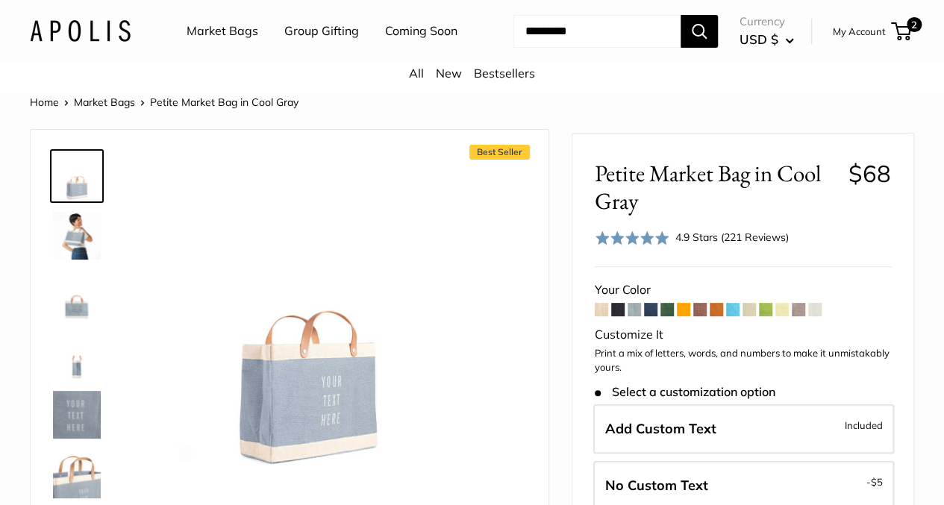
click at [84, 320] on img at bounding box center [77, 296] width 48 height 48
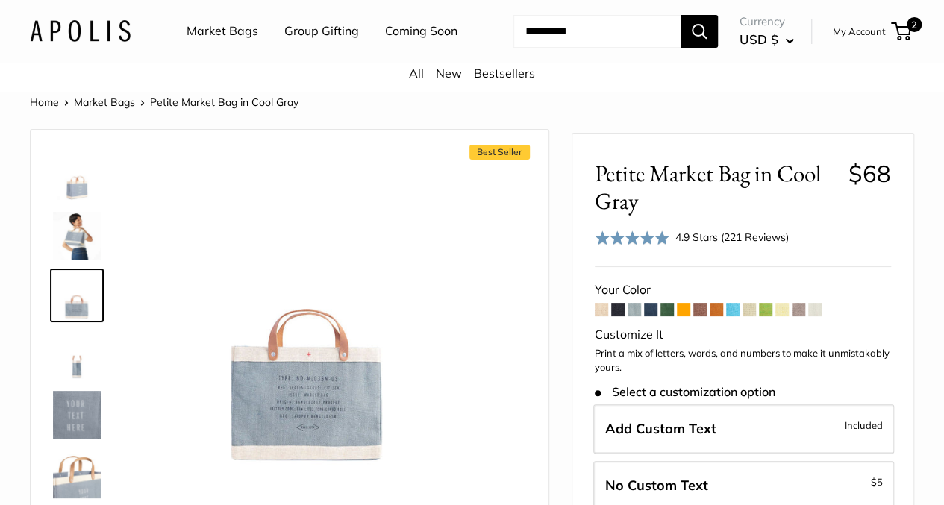
click at [78, 379] on img at bounding box center [77, 355] width 48 height 48
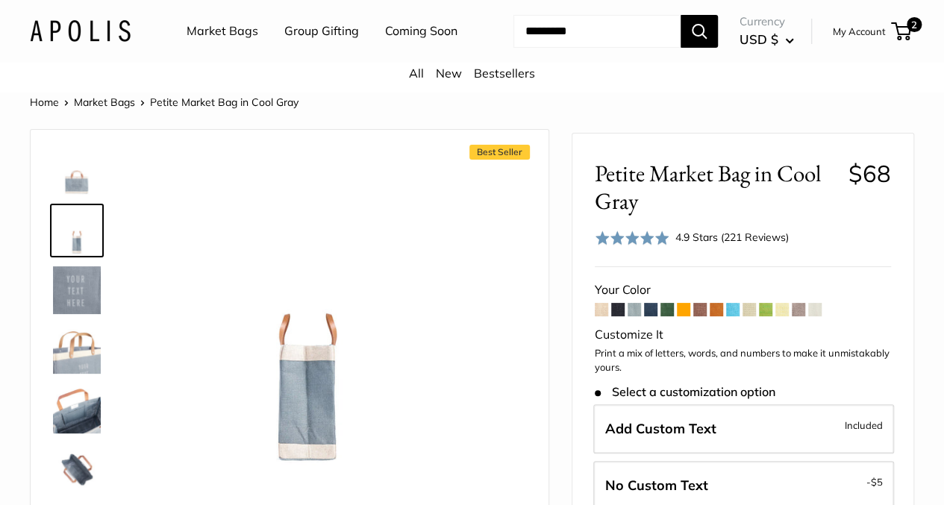
scroll to position [149, 0]
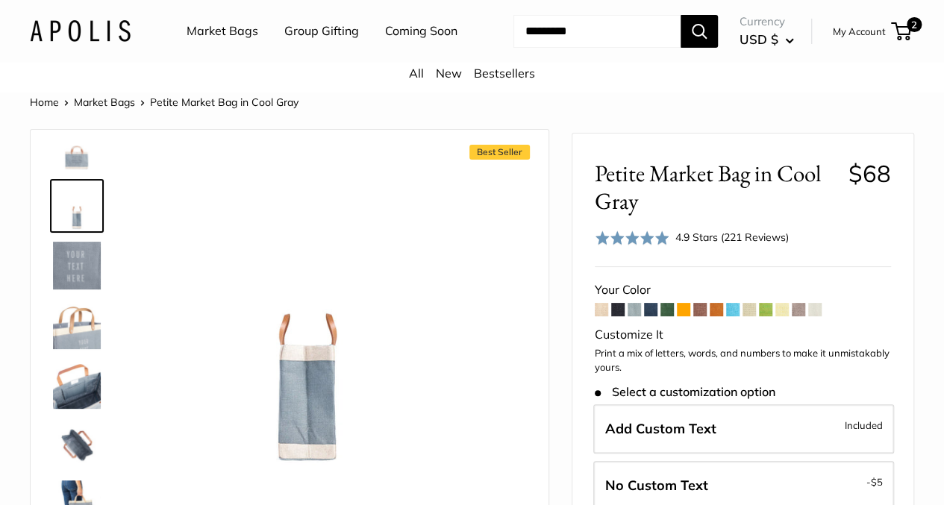
click at [72, 407] on img at bounding box center [77, 385] width 48 height 48
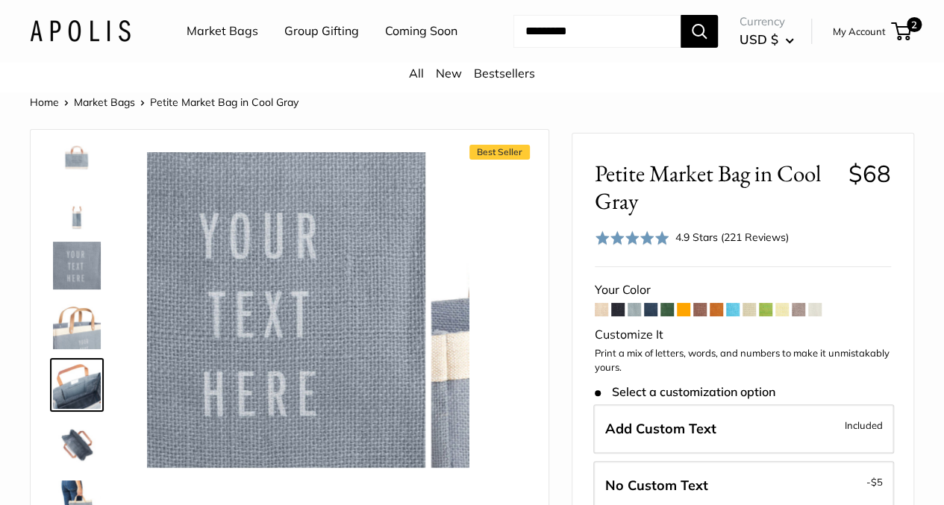
scroll to position [155, 0]
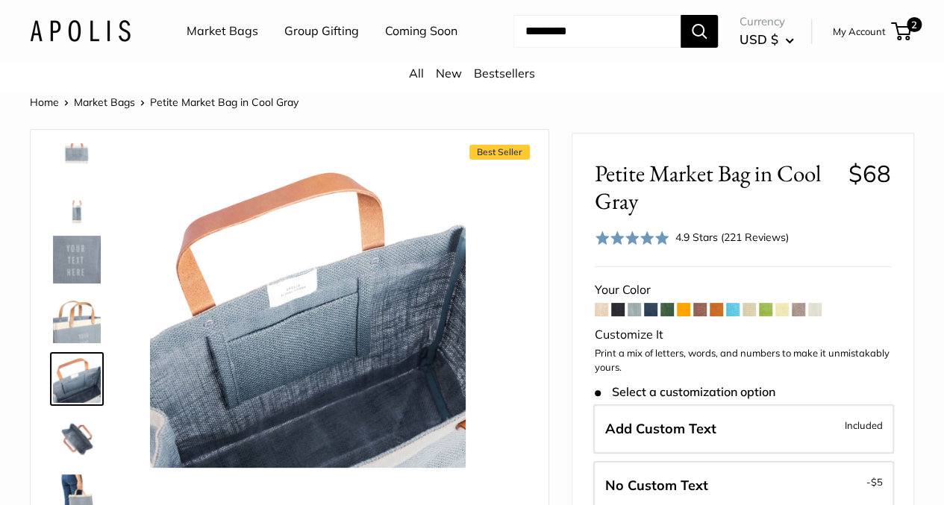
click at [78, 446] on img at bounding box center [77, 439] width 48 height 48
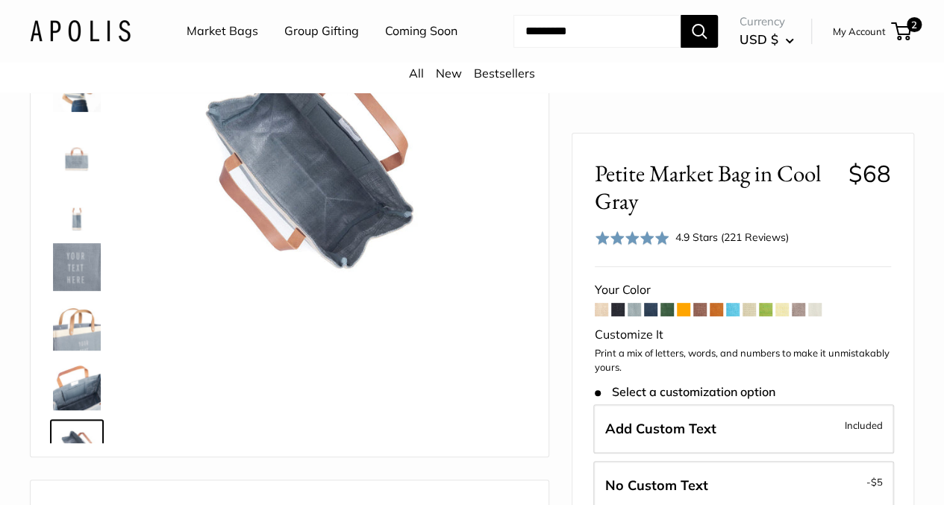
scroll to position [0, 0]
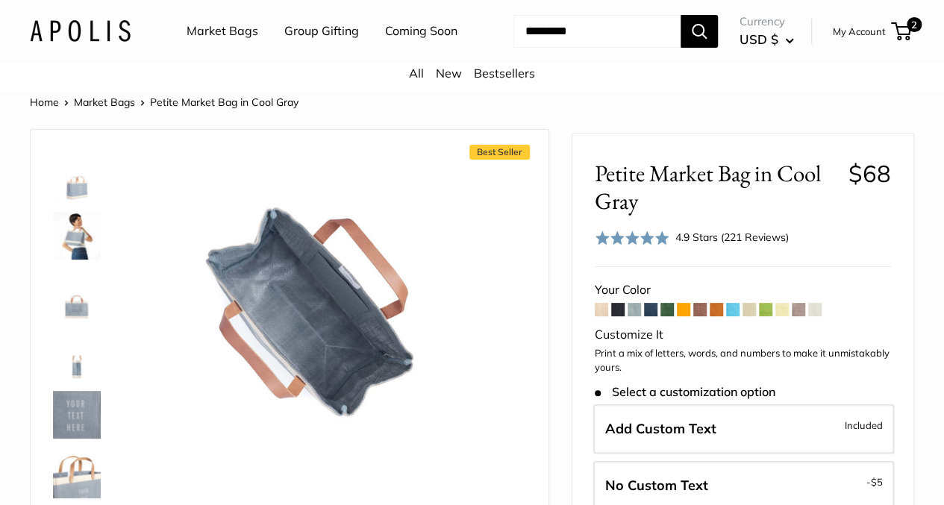
click at [77, 200] on img at bounding box center [77, 176] width 48 height 48
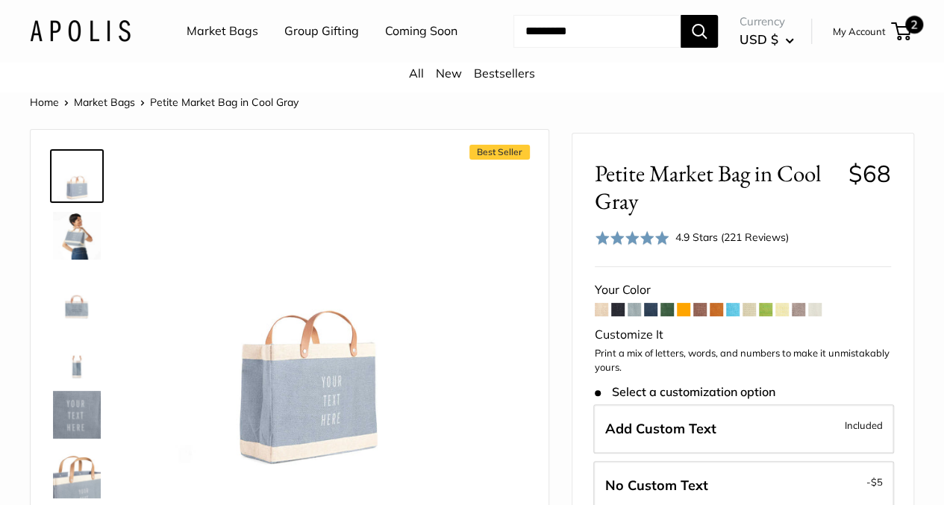
click at [891, 40] on span "2" at bounding box center [901, 31] width 20 height 18
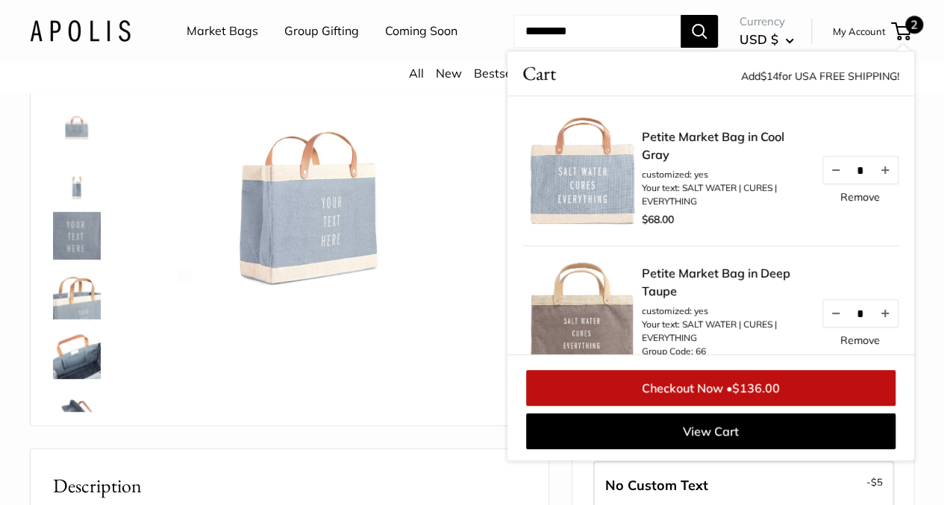
scroll to position [149, 0]
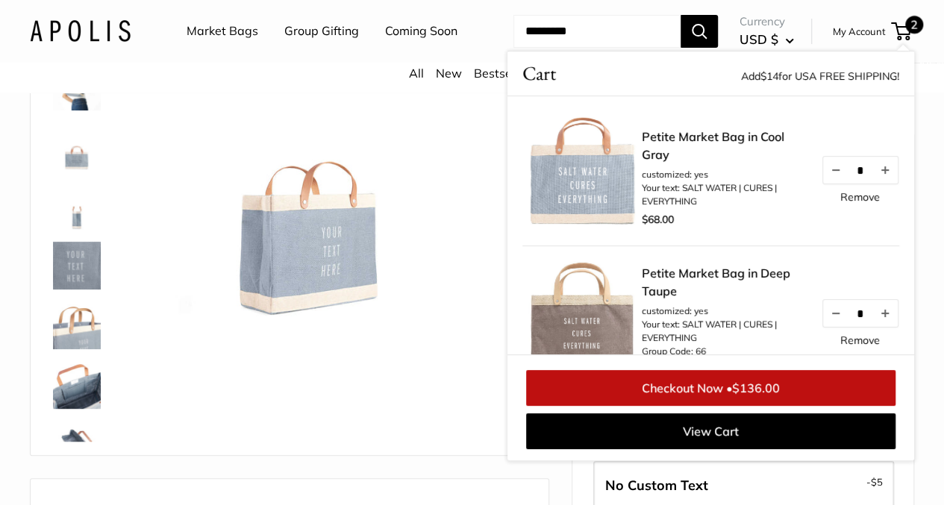
click at [85, 409] on img at bounding box center [77, 385] width 48 height 48
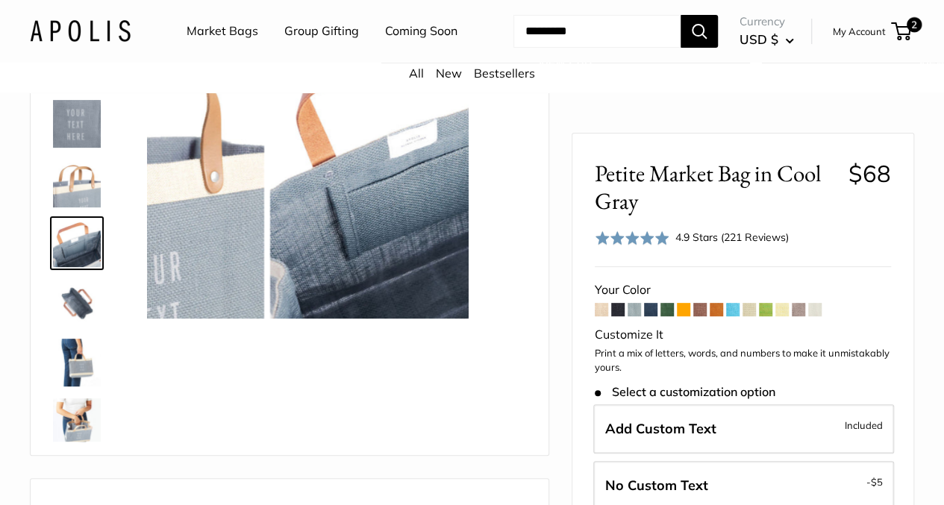
scroll to position [155, 0]
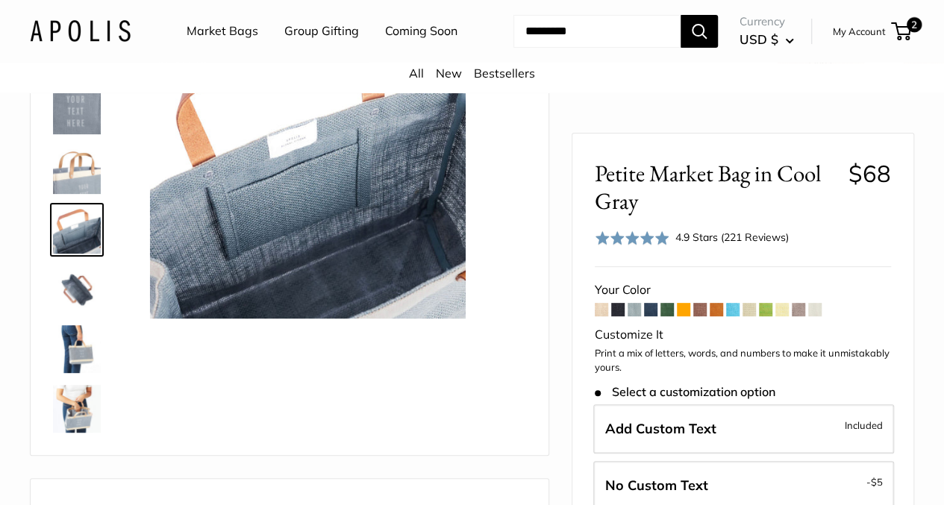
click at [712, 236] on div "4.9 Stars (221 Reviews)" at bounding box center [732, 237] width 113 height 16
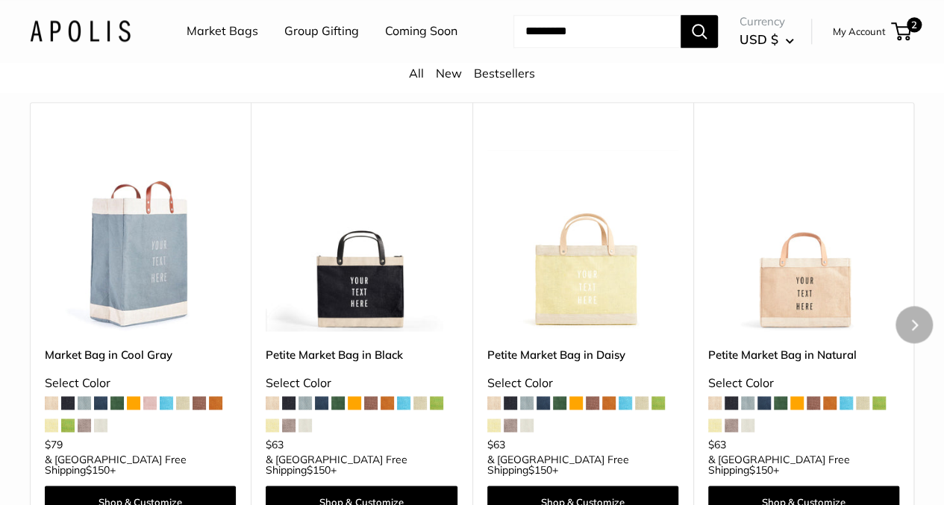
scroll to position [3785, 0]
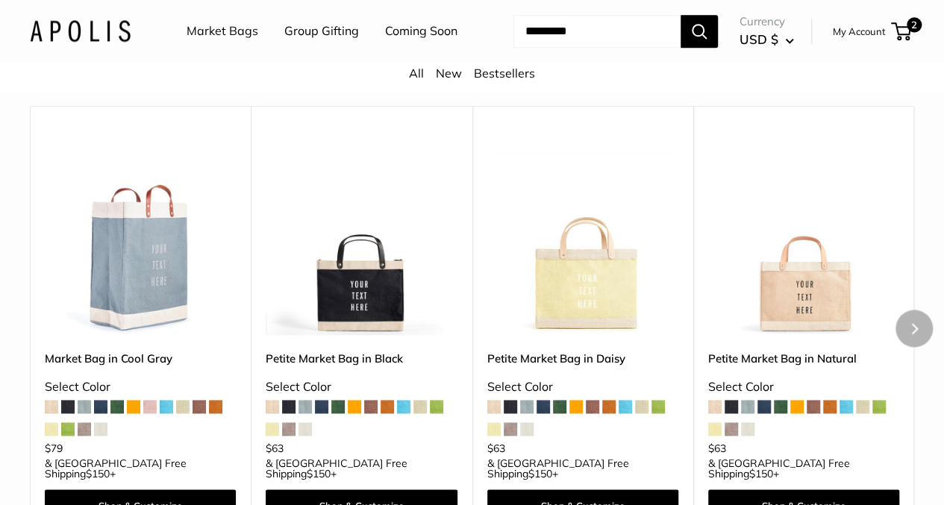
click at [0, 0] on img at bounding box center [0, 0] width 0 height 0
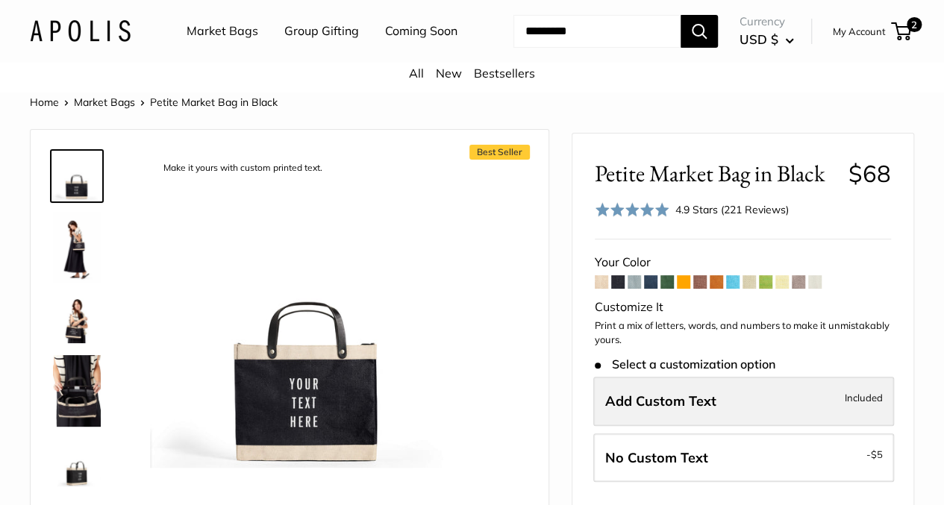
click at [679, 410] on span "Add Custom Text" at bounding box center [660, 401] width 111 height 17
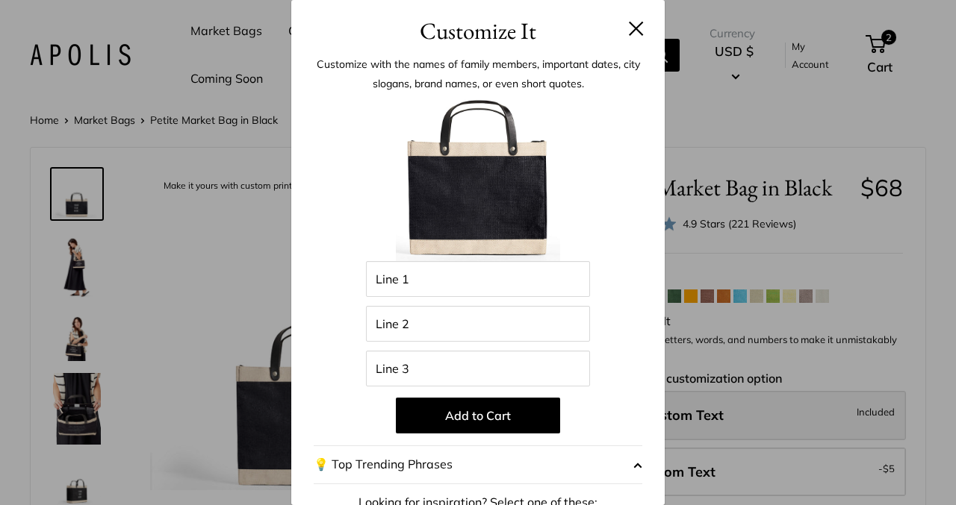
click at [679, 419] on div "Customize It Customize with the names of family members, important dates, city …" at bounding box center [478, 252] width 956 height 505
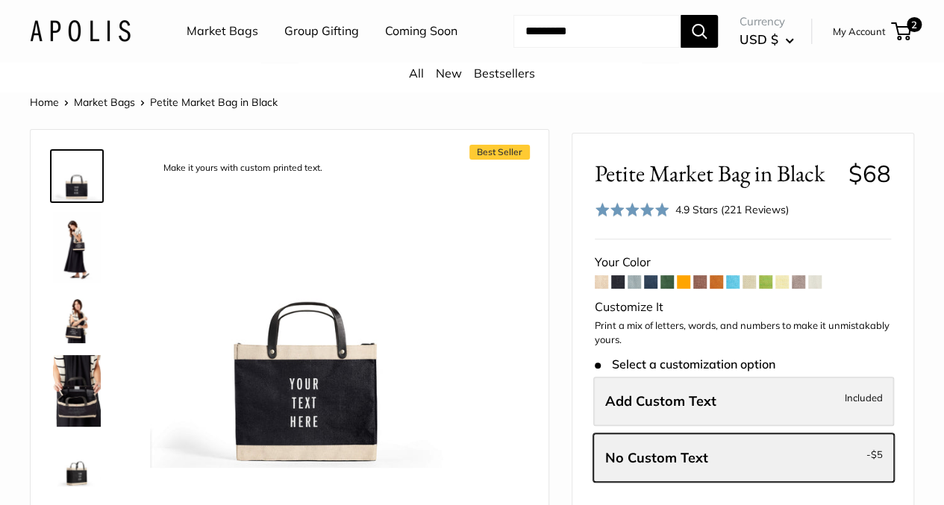
click at [616, 410] on span "Add Custom Text" at bounding box center [660, 401] width 111 height 17
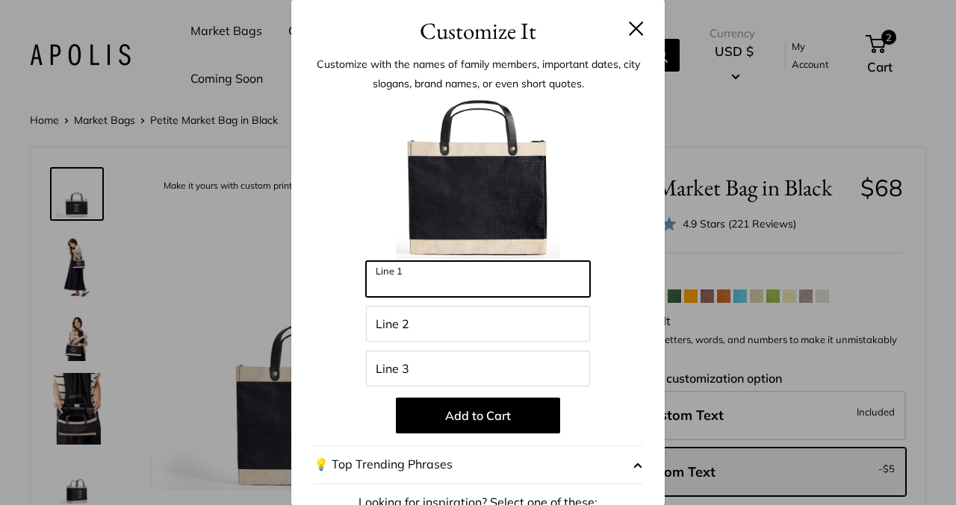
click at [396, 276] on input "Line 1" at bounding box center [478, 279] width 224 height 36
type input "*"
type input "**********"
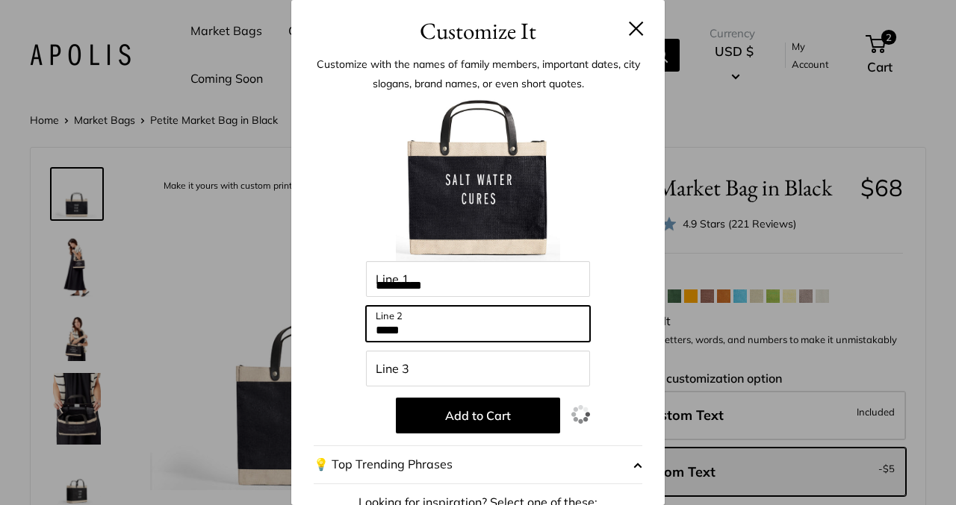
type input "*****"
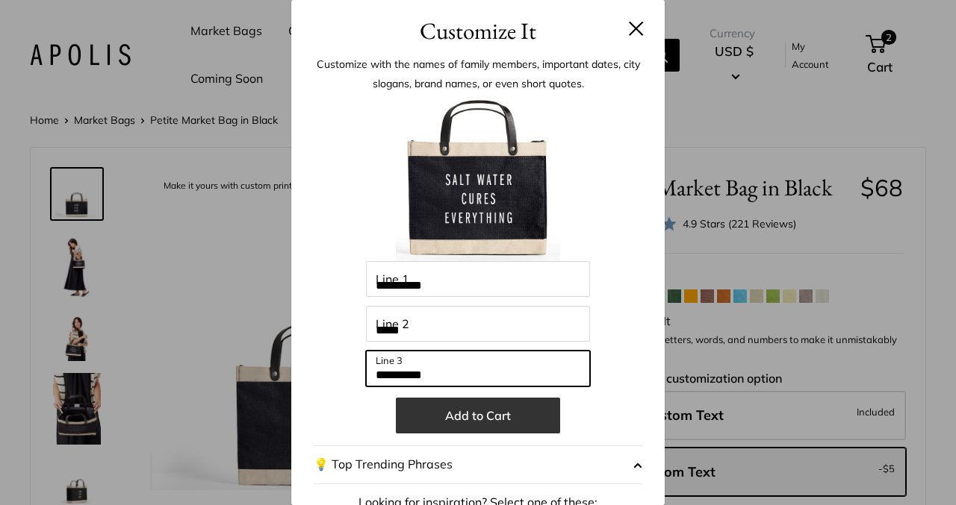
type input "**********"
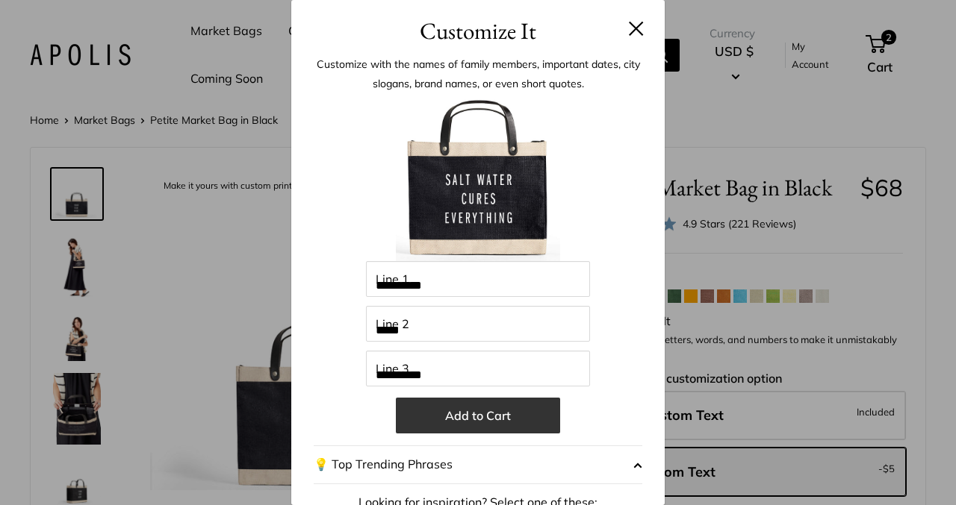
click at [476, 405] on button "Add to Cart" at bounding box center [478, 416] width 164 height 36
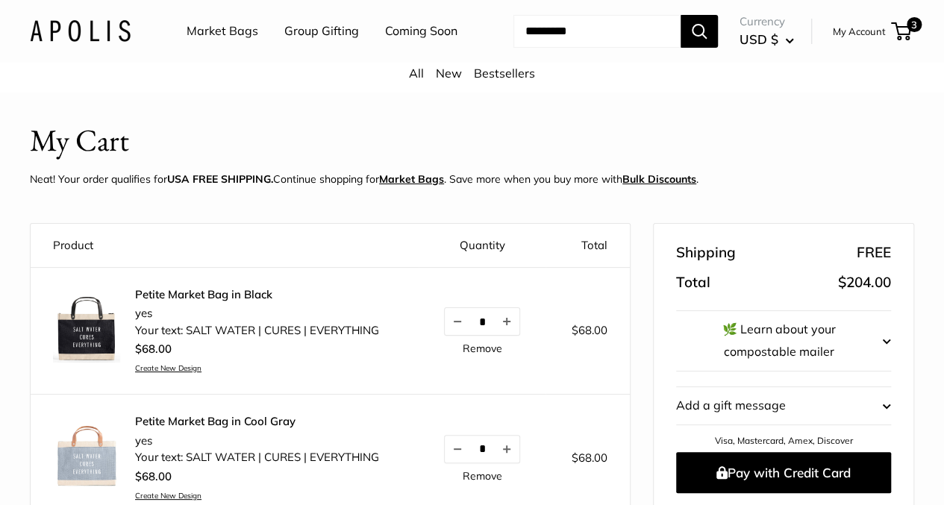
click at [87, 356] on img at bounding box center [86, 329] width 67 height 67
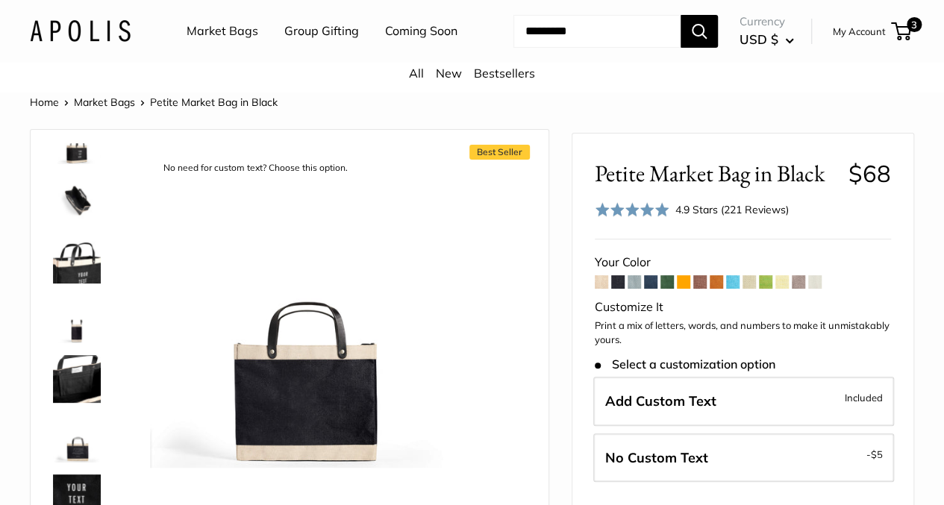
click at [81, 392] on img at bounding box center [77, 379] width 48 height 48
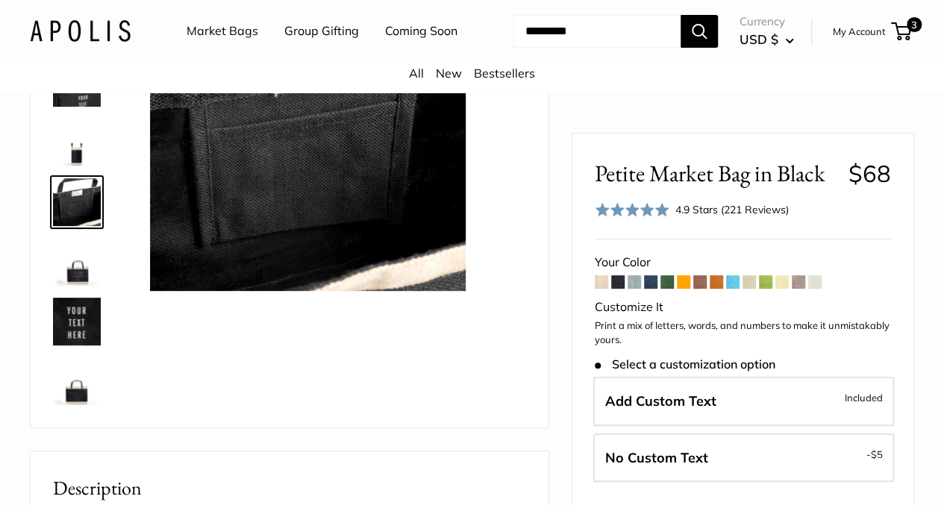
scroll to position [179, 0]
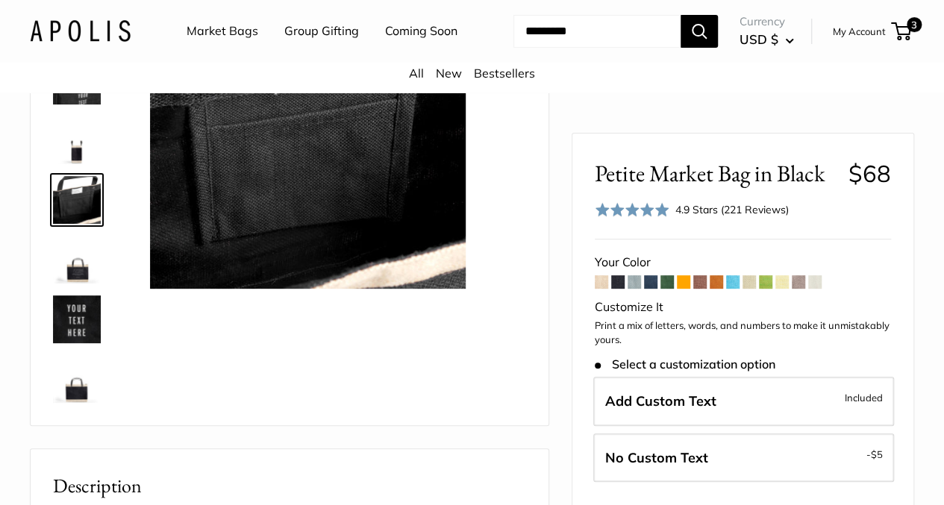
click at [78, 403] on img at bounding box center [77, 379] width 48 height 48
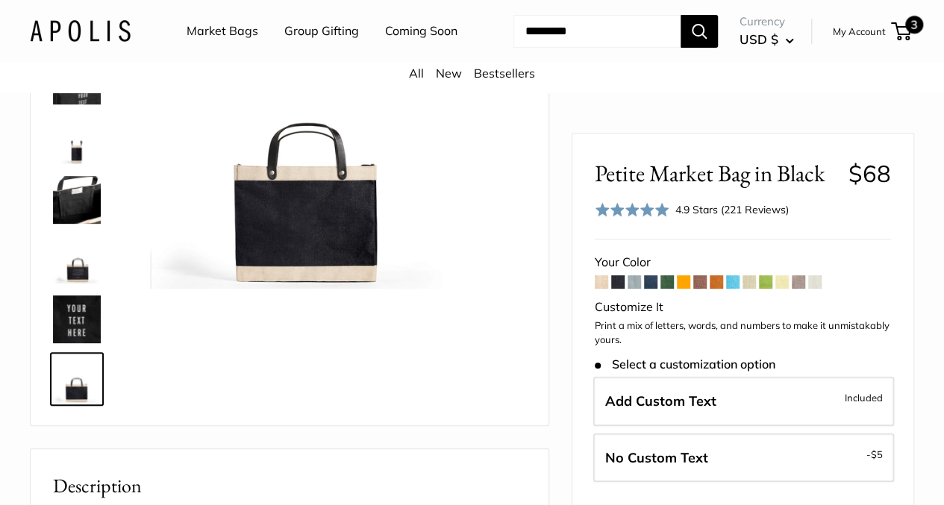
click at [906, 34] on span "3" at bounding box center [915, 25] width 18 height 18
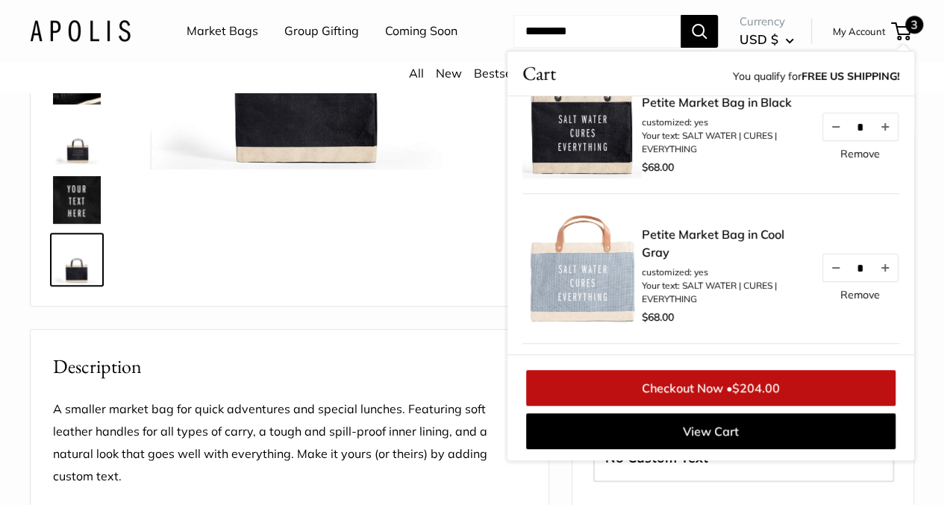
scroll to position [279, 0]
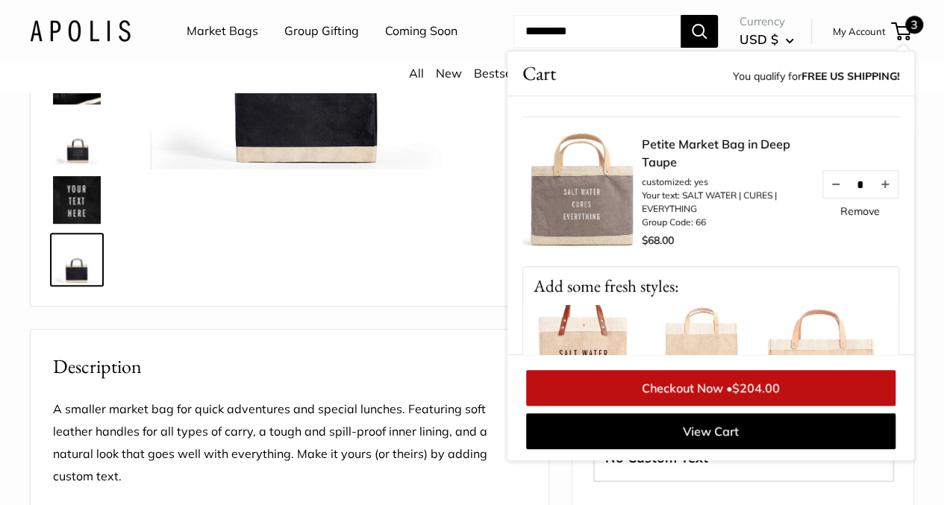
click at [603, 237] on img at bounding box center [582, 191] width 119 height 119
click at [676, 171] on link "Petite Market Bag in Deep Taupe" at bounding box center [724, 153] width 164 height 36
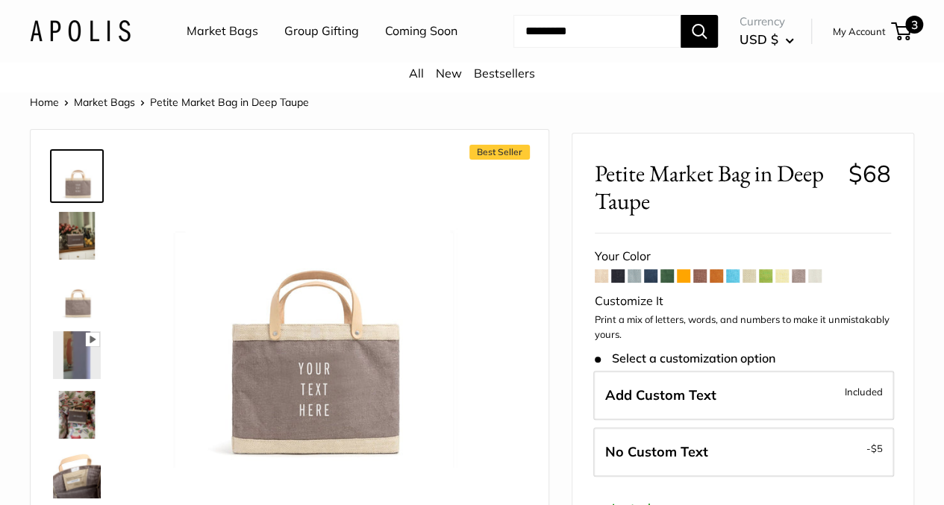
click at [906, 34] on span "3" at bounding box center [915, 25] width 18 height 18
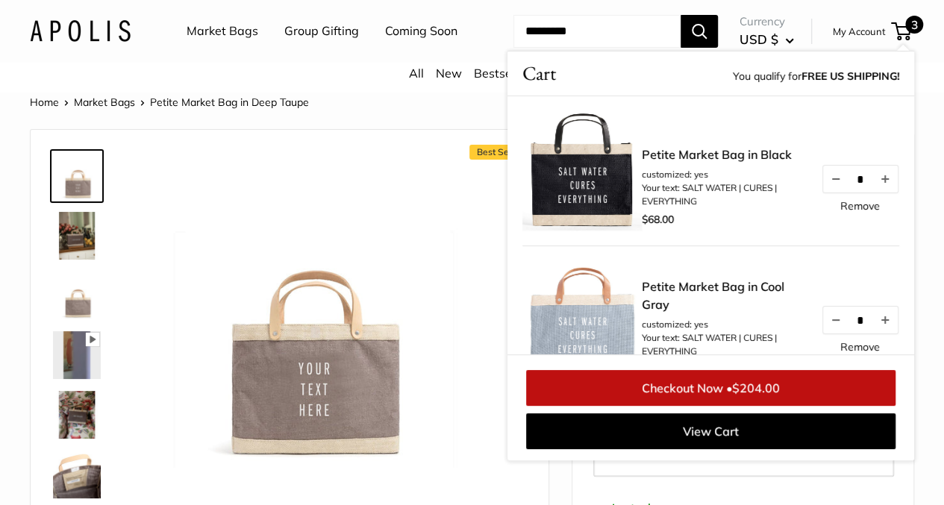
click at [849, 352] on link "Remove" at bounding box center [861, 347] width 40 height 10
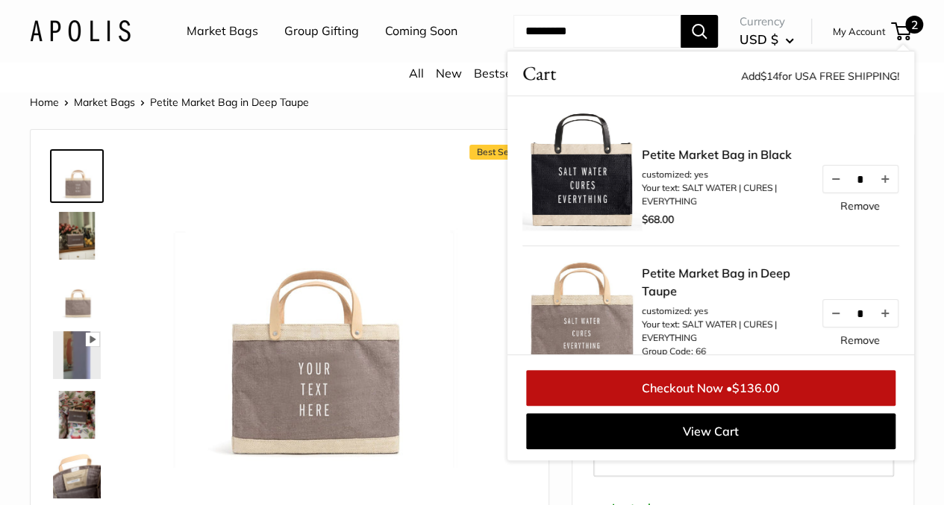
click at [850, 211] on link "Remove" at bounding box center [861, 206] width 40 height 10
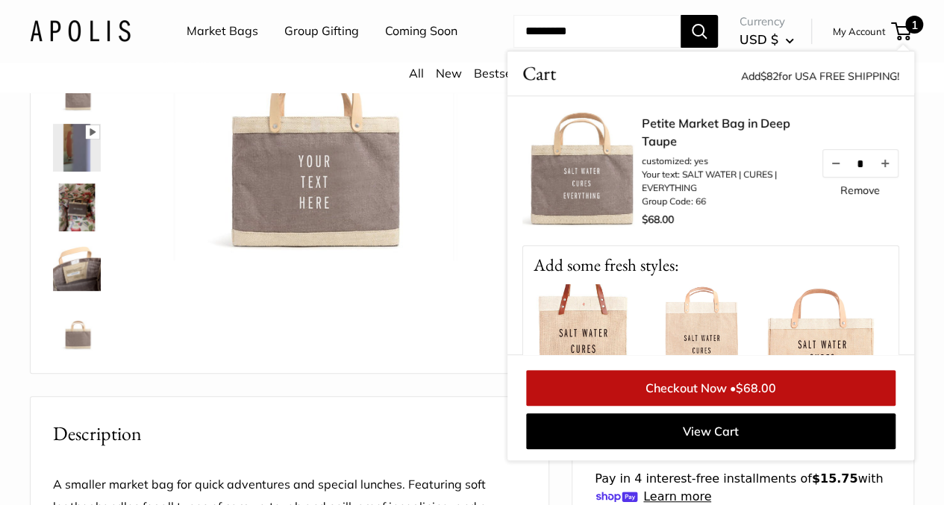
scroll to position [209, 0]
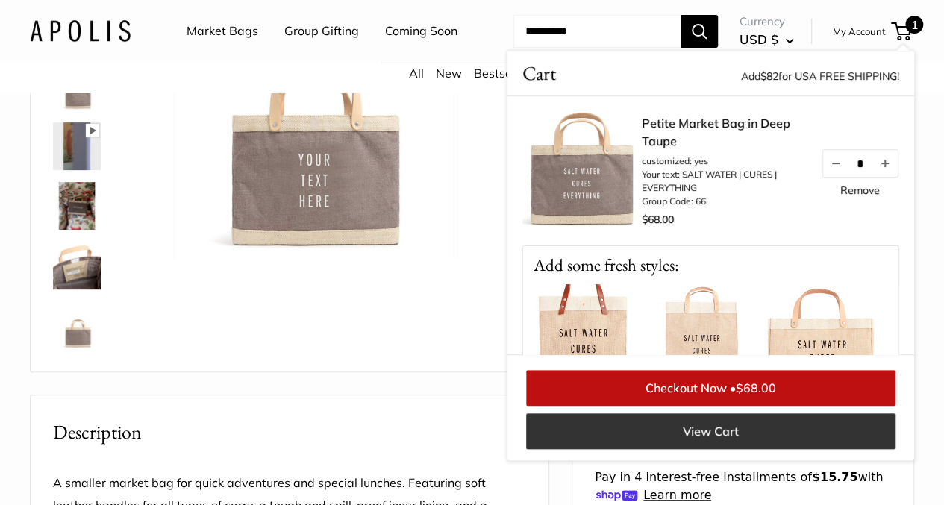
click at [730, 449] on link "View Cart" at bounding box center [711, 432] width 370 height 36
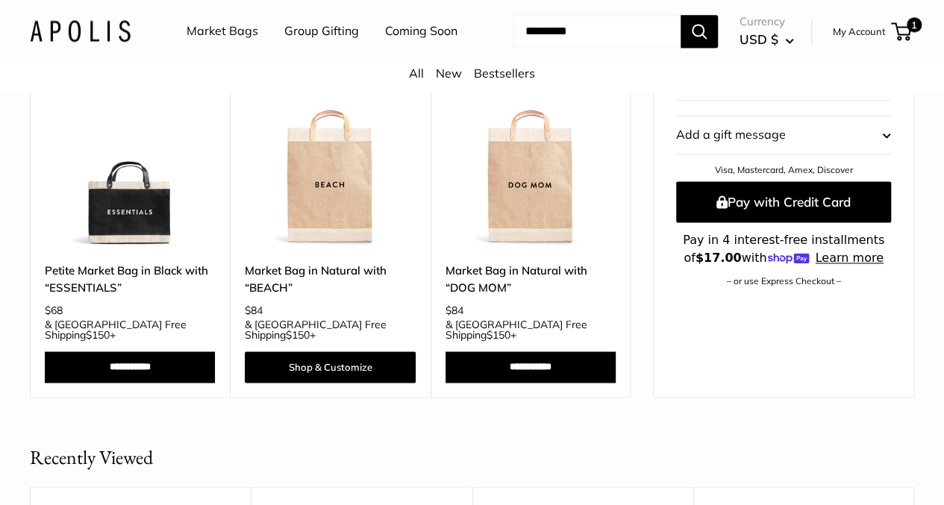
scroll to position [1045, 0]
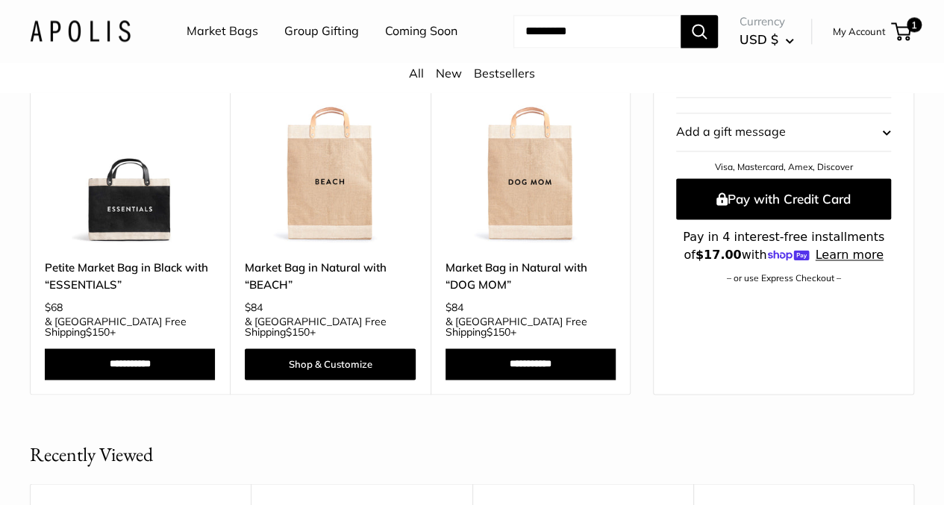
click at [122, 294] on link "Petite Market Bag in Black with “ESSENTIALS”" at bounding box center [130, 276] width 170 height 35
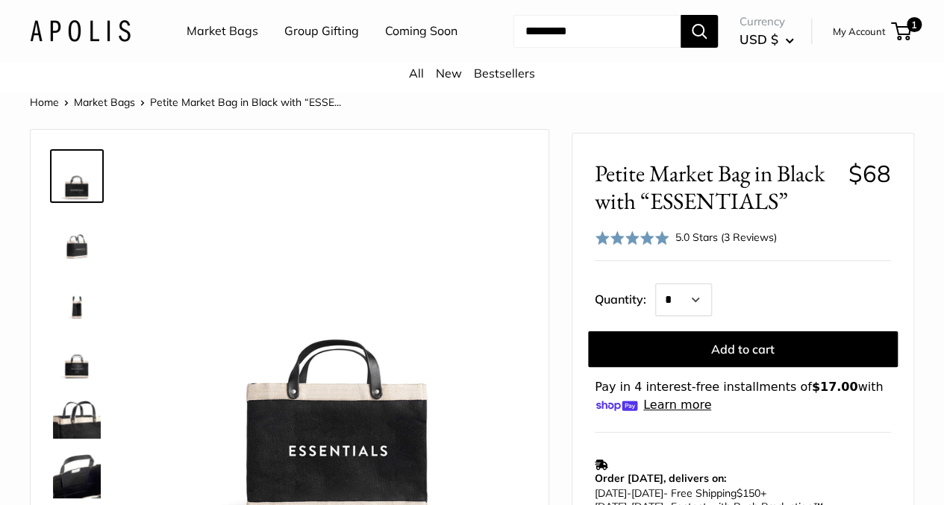
drag, startPoint x: 145, startPoint y: 252, endPoint x: 139, endPoint y: 205, distance: 47.4
click at [139, 205] on div "12.5" wide, 9.5" high, 5.5" deep; handles: 3.5" drop Seal of authenticity print…" at bounding box center [289, 355] width 481 height 421
click at [108, 109] on link "Market Bags" at bounding box center [104, 102] width 61 height 13
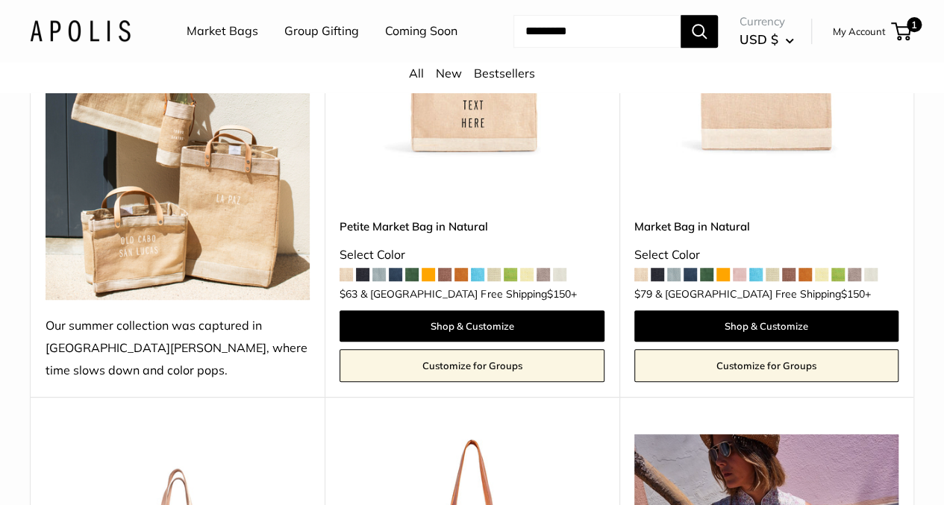
scroll to position [388, 0]
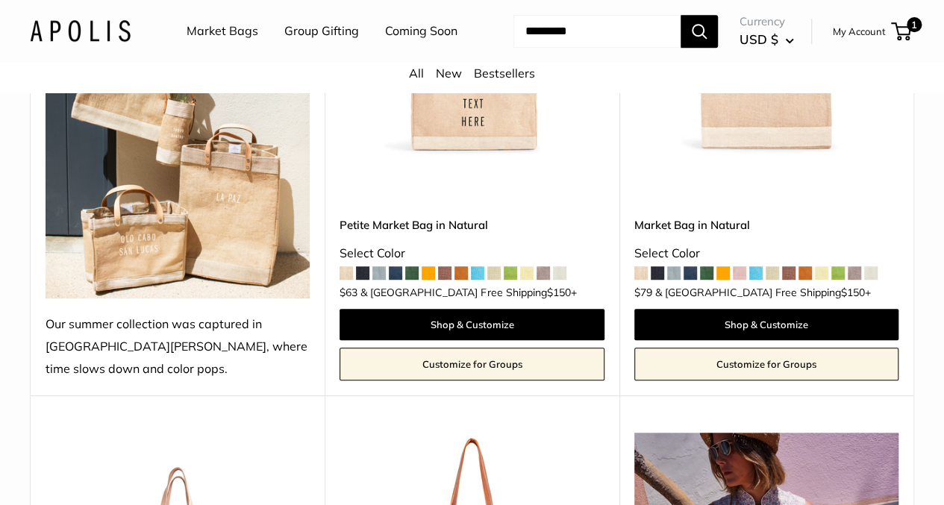
click at [367, 268] on span at bounding box center [362, 273] width 13 height 13
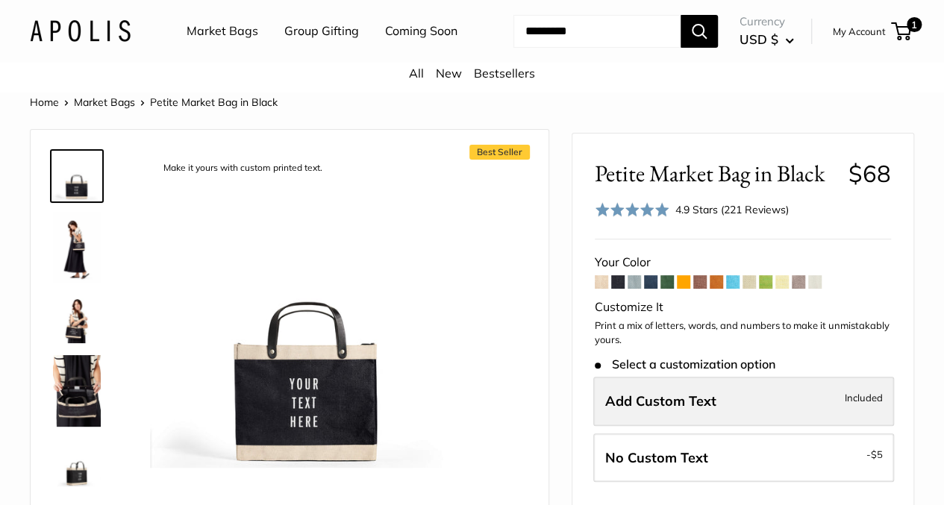
click at [654, 410] on span "Add Custom Text" at bounding box center [660, 401] width 111 height 17
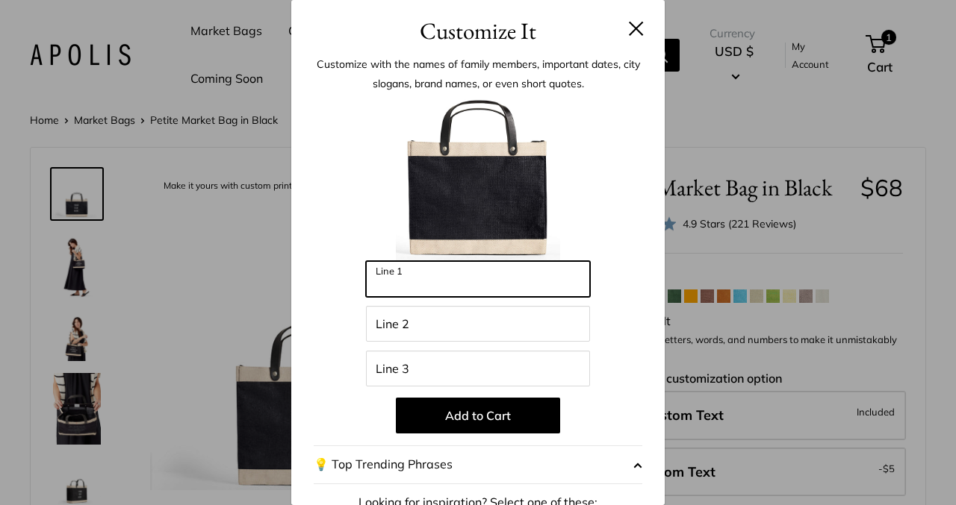
click at [420, 277] on input "Line 1" at bounding box center [478, 279] width 224 height 36
type input "***"
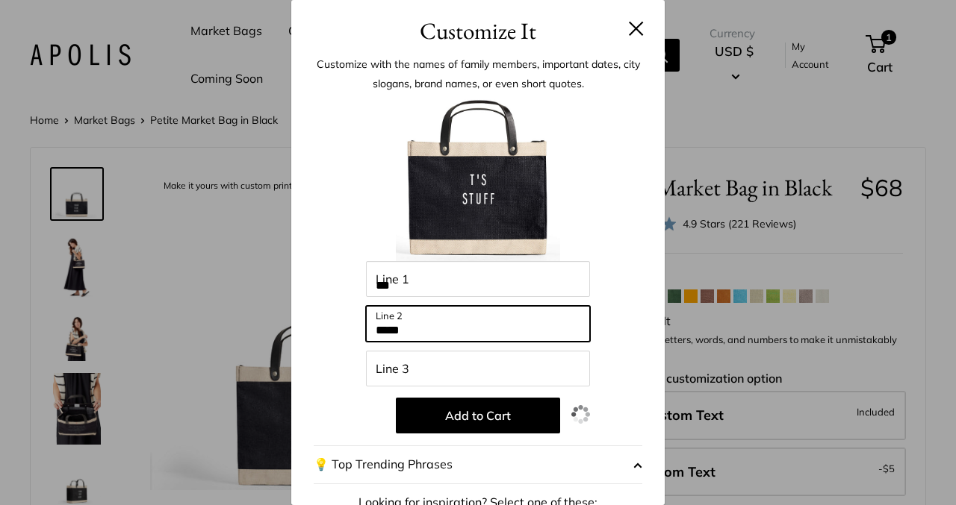
type input "*****"
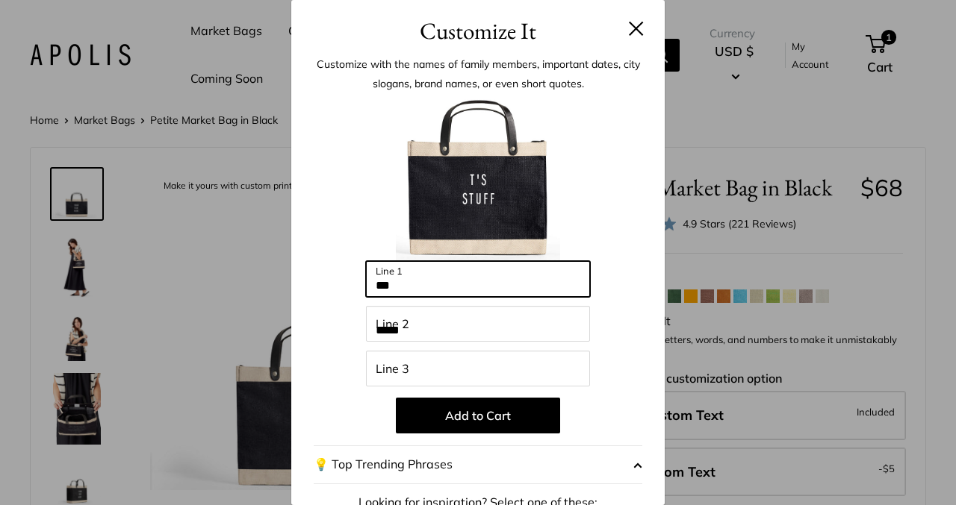
click at [386, 286] on input "***" at bounding box center [478, 279] width 224 height 36
type input "*"
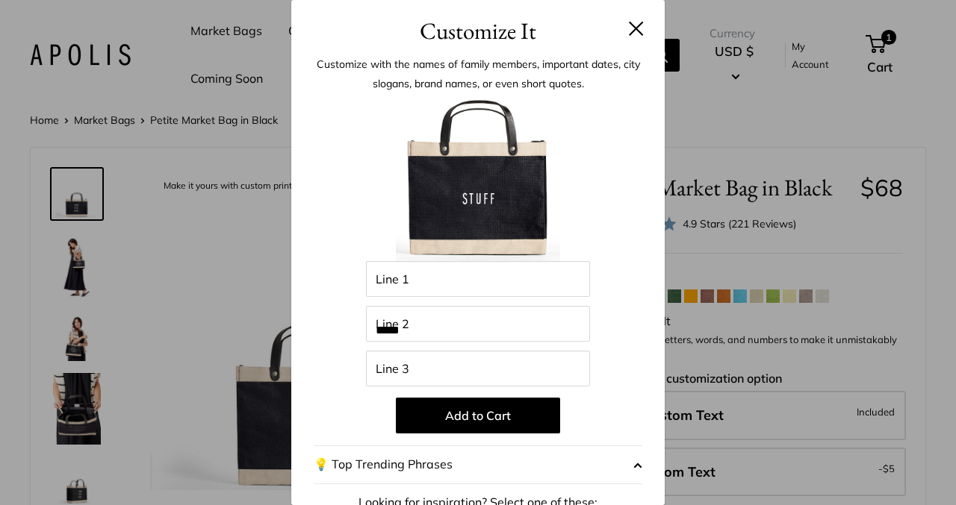
click at [629, 26] on button at bounding box center [636, 28] width 15 height 15
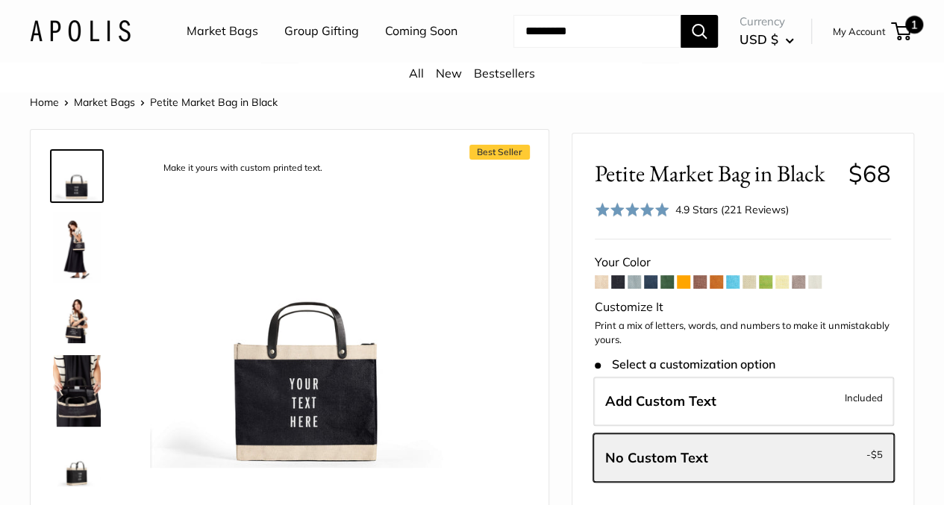
click at [891, 40] on span "1" at bounding box center [901, 31] width 20 height 18
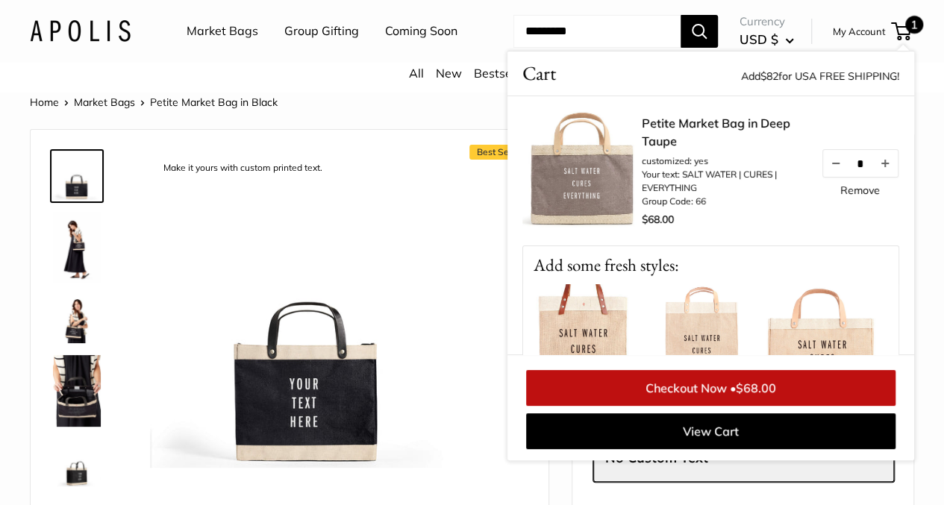
click at [78, 264] on img at bounding box center [77, 248] width 48 height 72
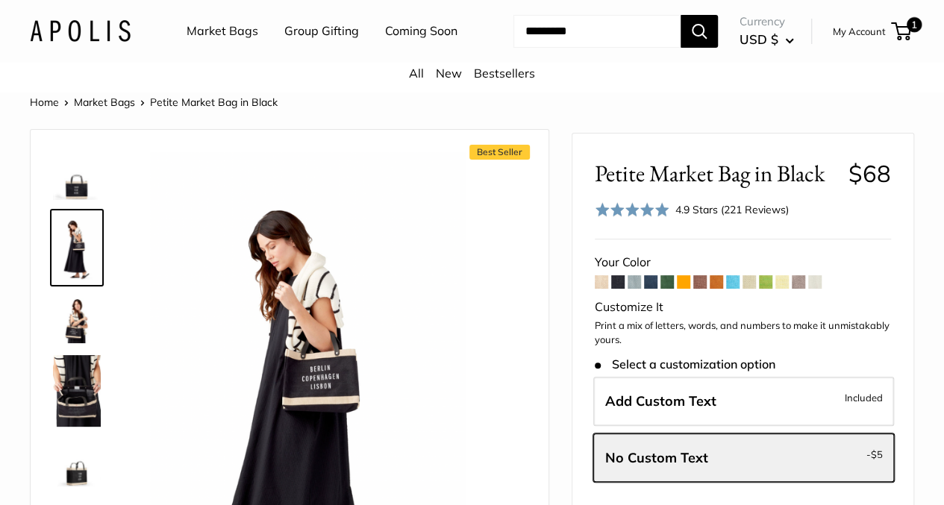
click at [739, 218] on div "4.9 Stars (221 Reviews)" at bounding box center [732, 210] width 113 height 16
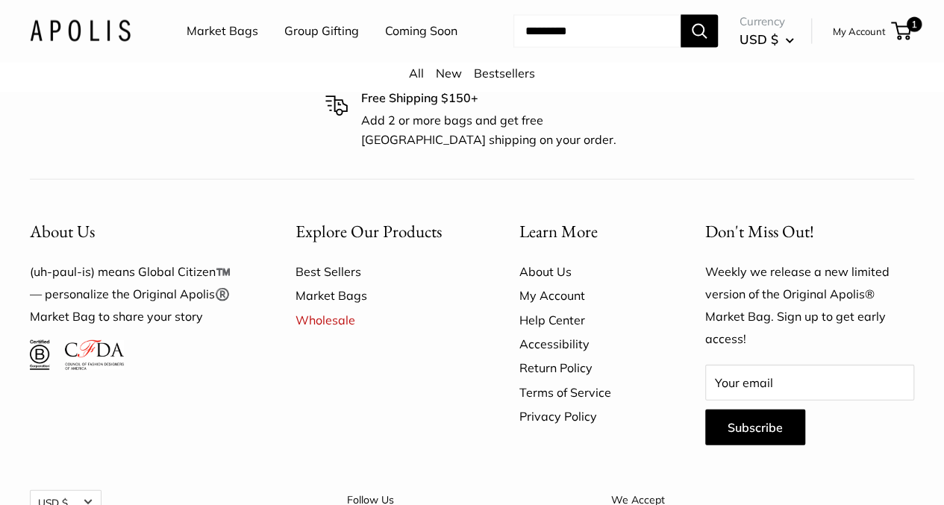
scroll to position [4483, 0]
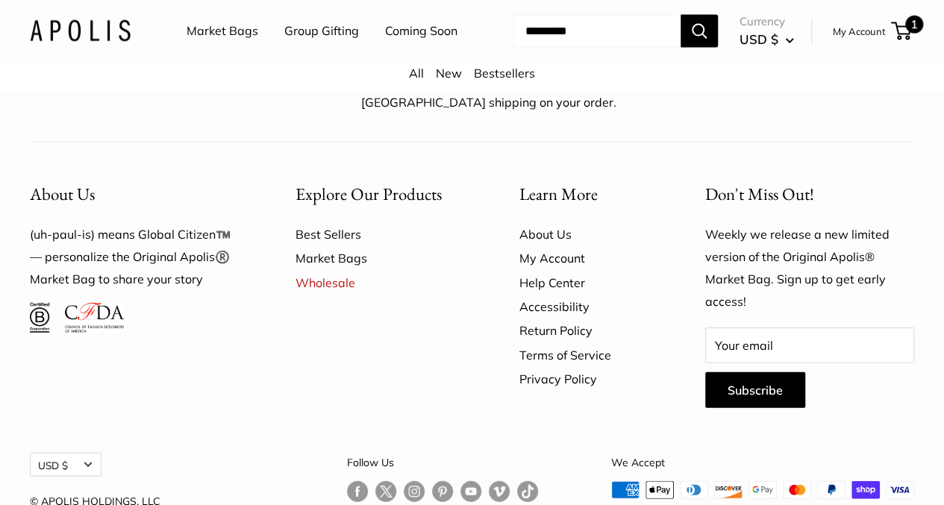
click at [906, 34] on span "1" at bounding box center [915, 25] width 18 height 18
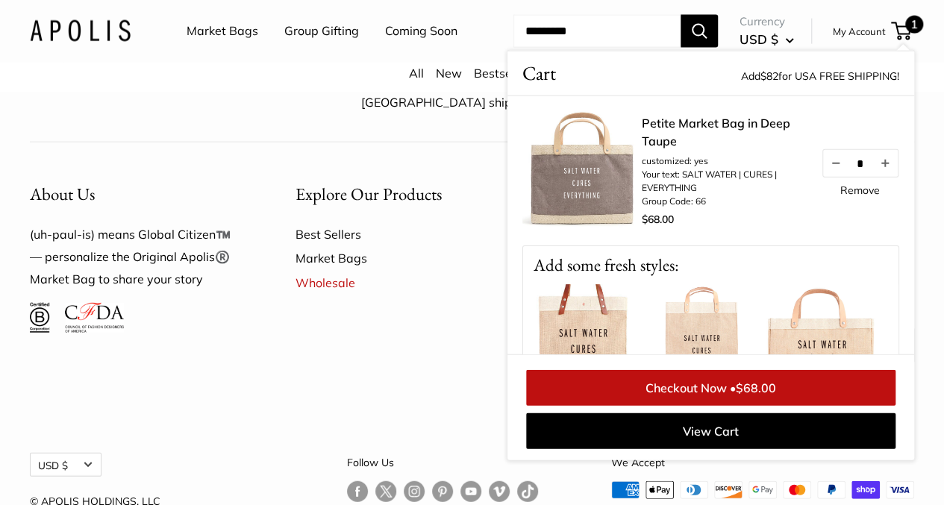
click at [727, 406] on link "Checkout Now • $68.00" at bounding box center [711, 388] width 370 height 36
